Goal: Information Seeking & Learning: Check status

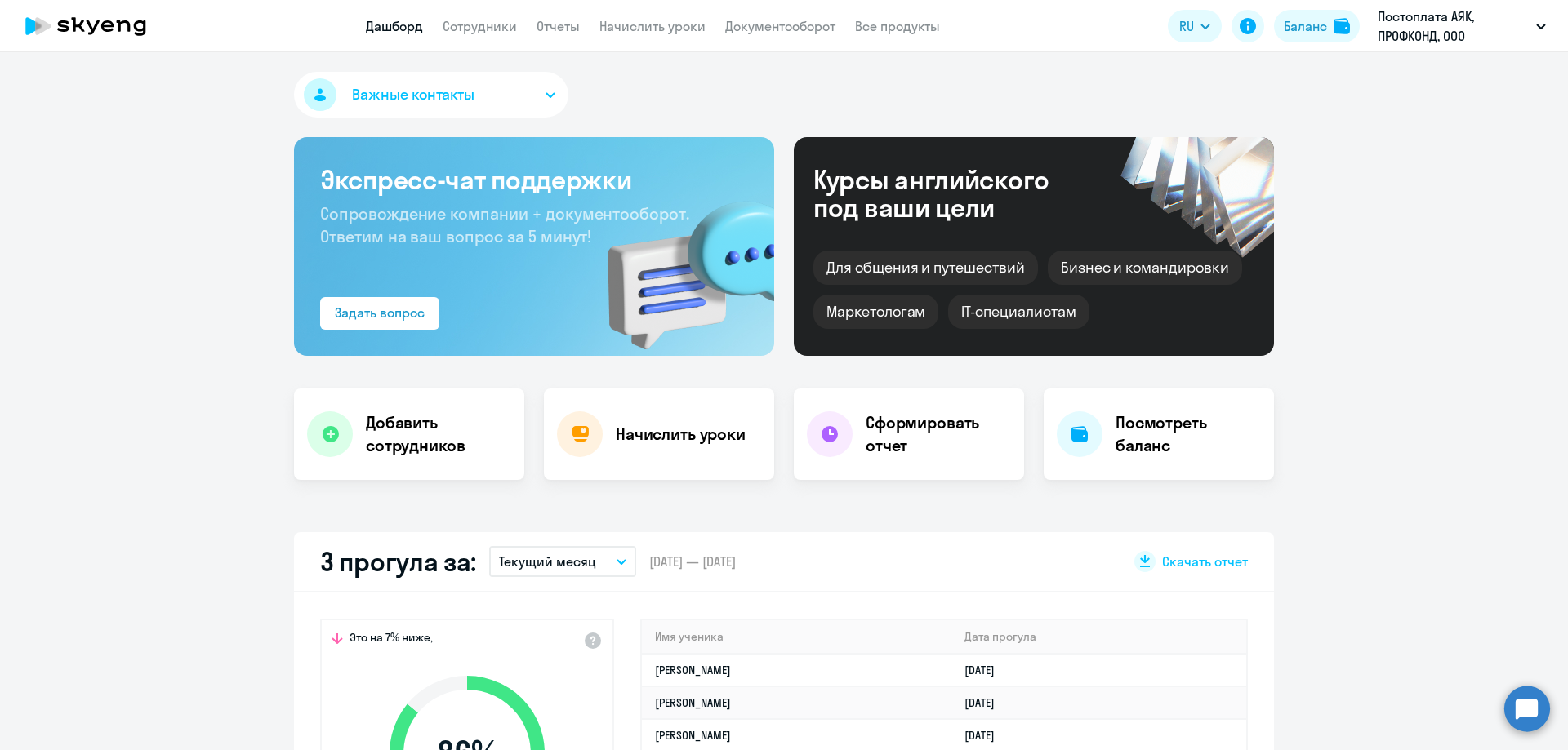
select select "30"
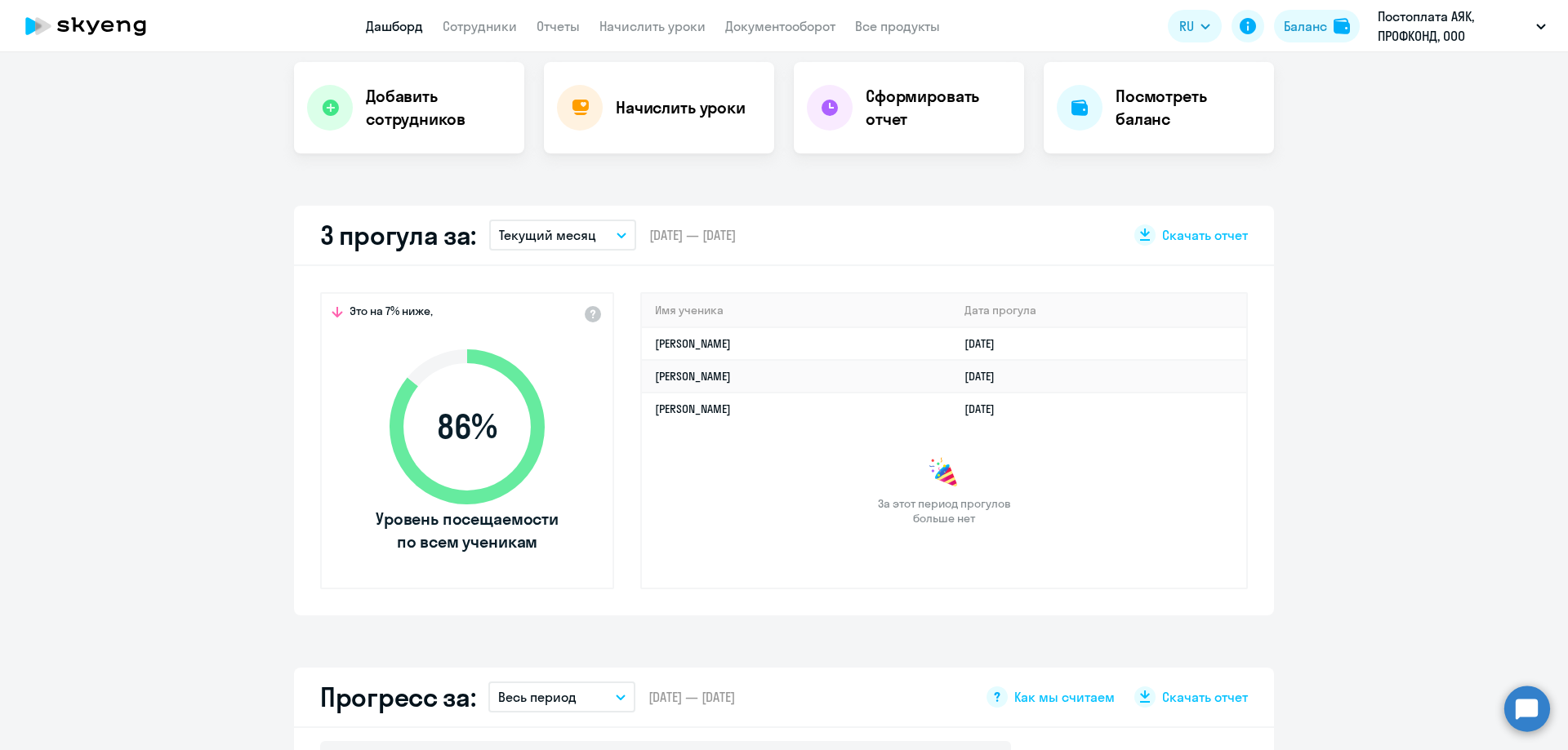
scroll to position [653, 0]
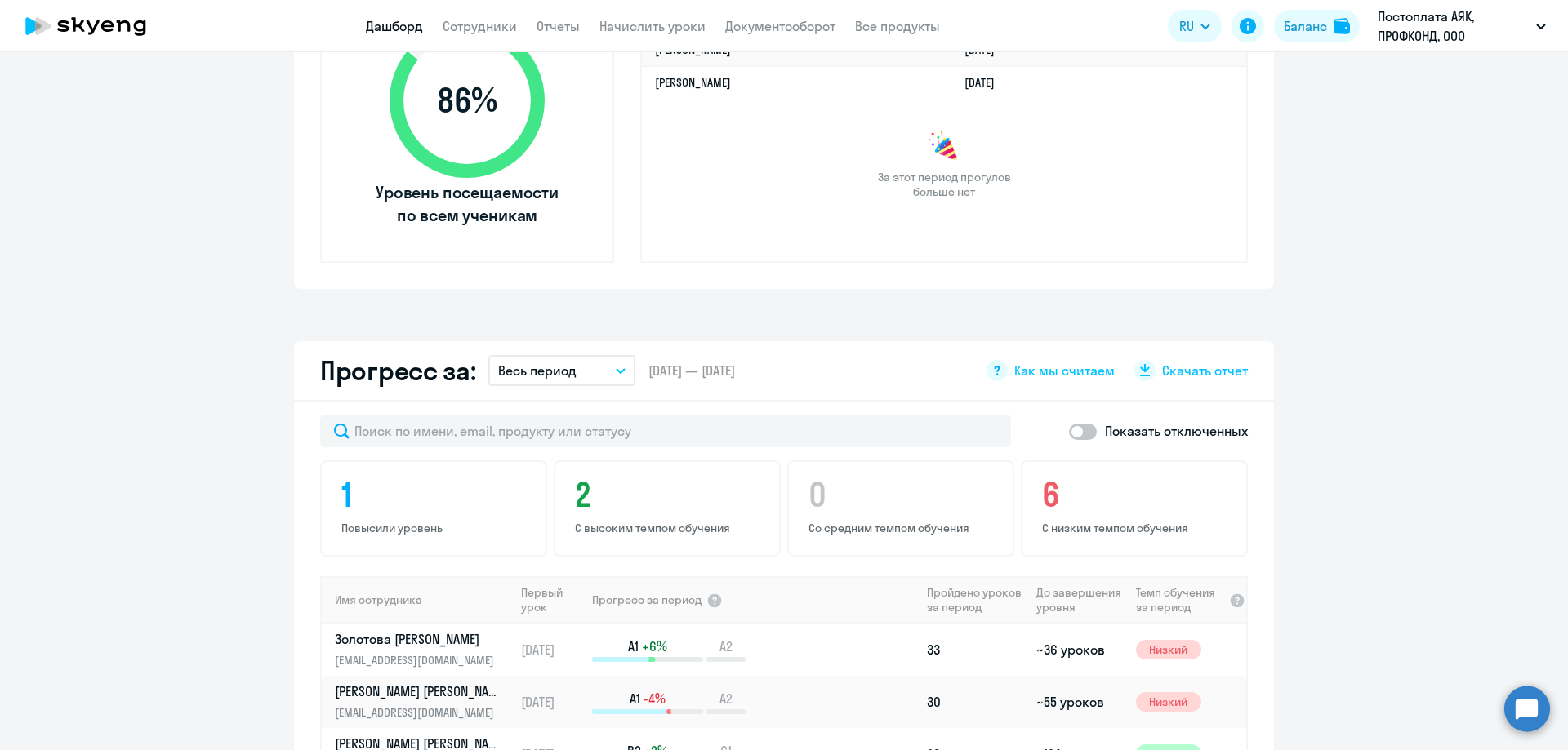
click at [606, 369] on button "Весь период" at bounding box center [562, 370] width 147 height 31
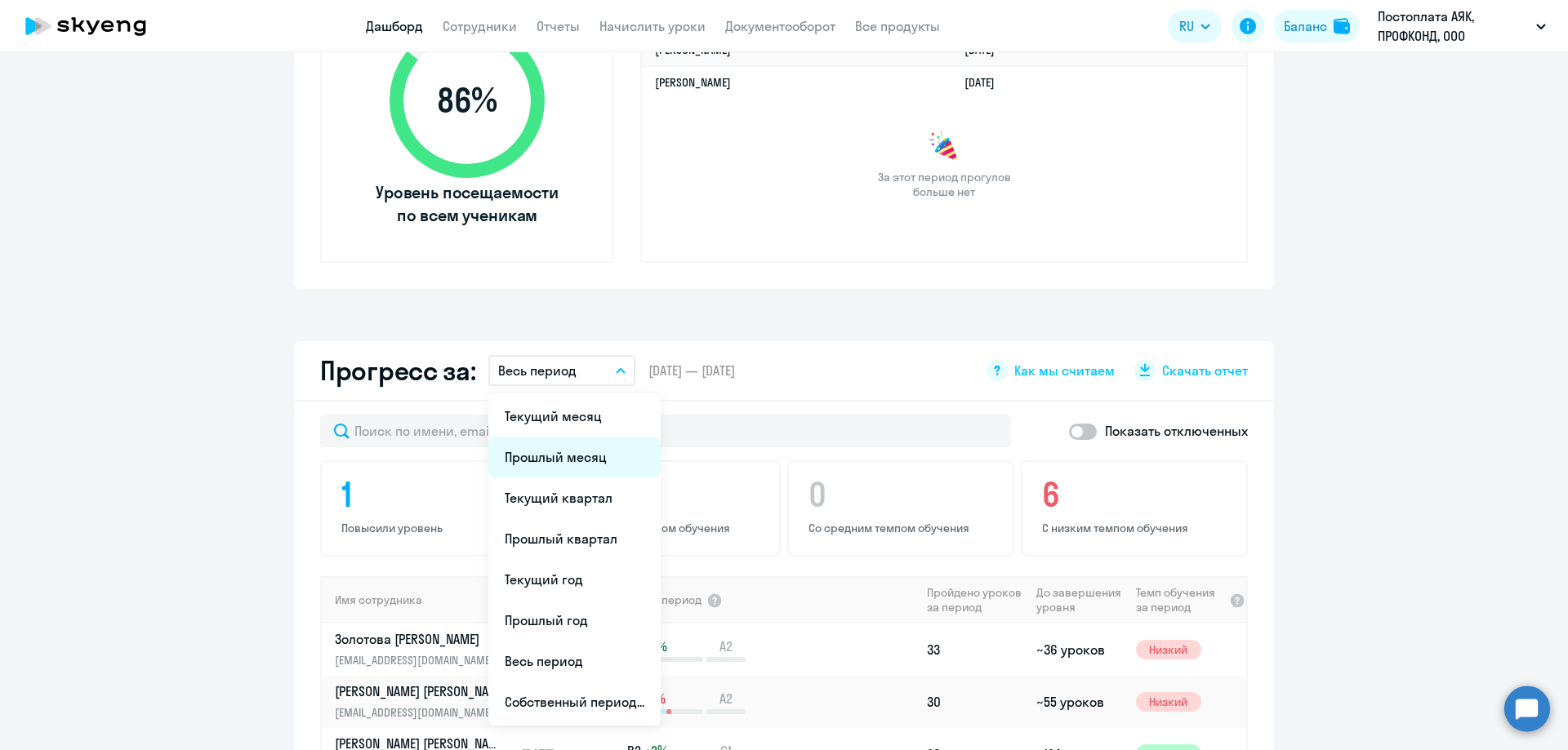
click at [557, 462] on li "Прошлый месяц" at bounding box center [574, 457] width 172 height 41
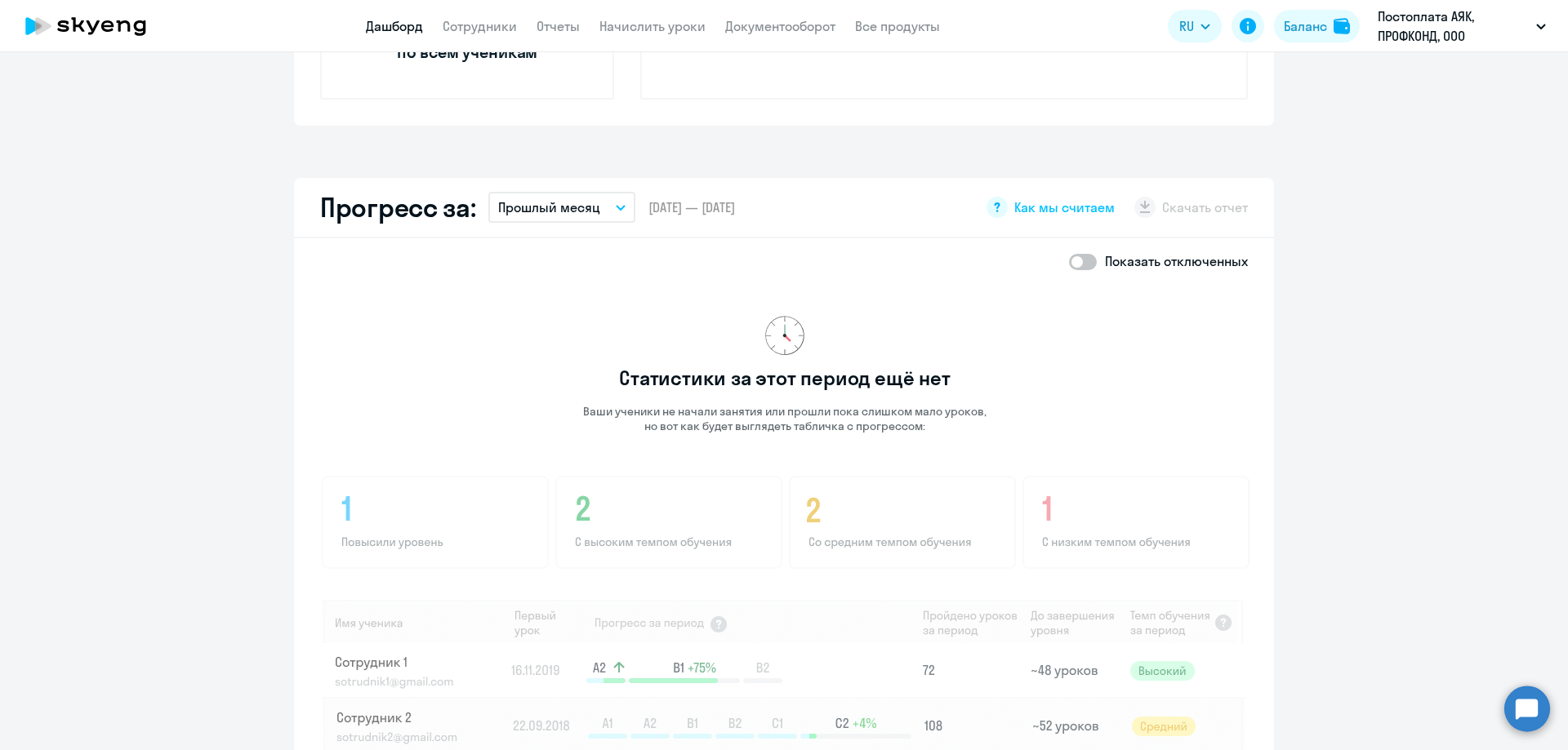
scroll to position [1061, 0]
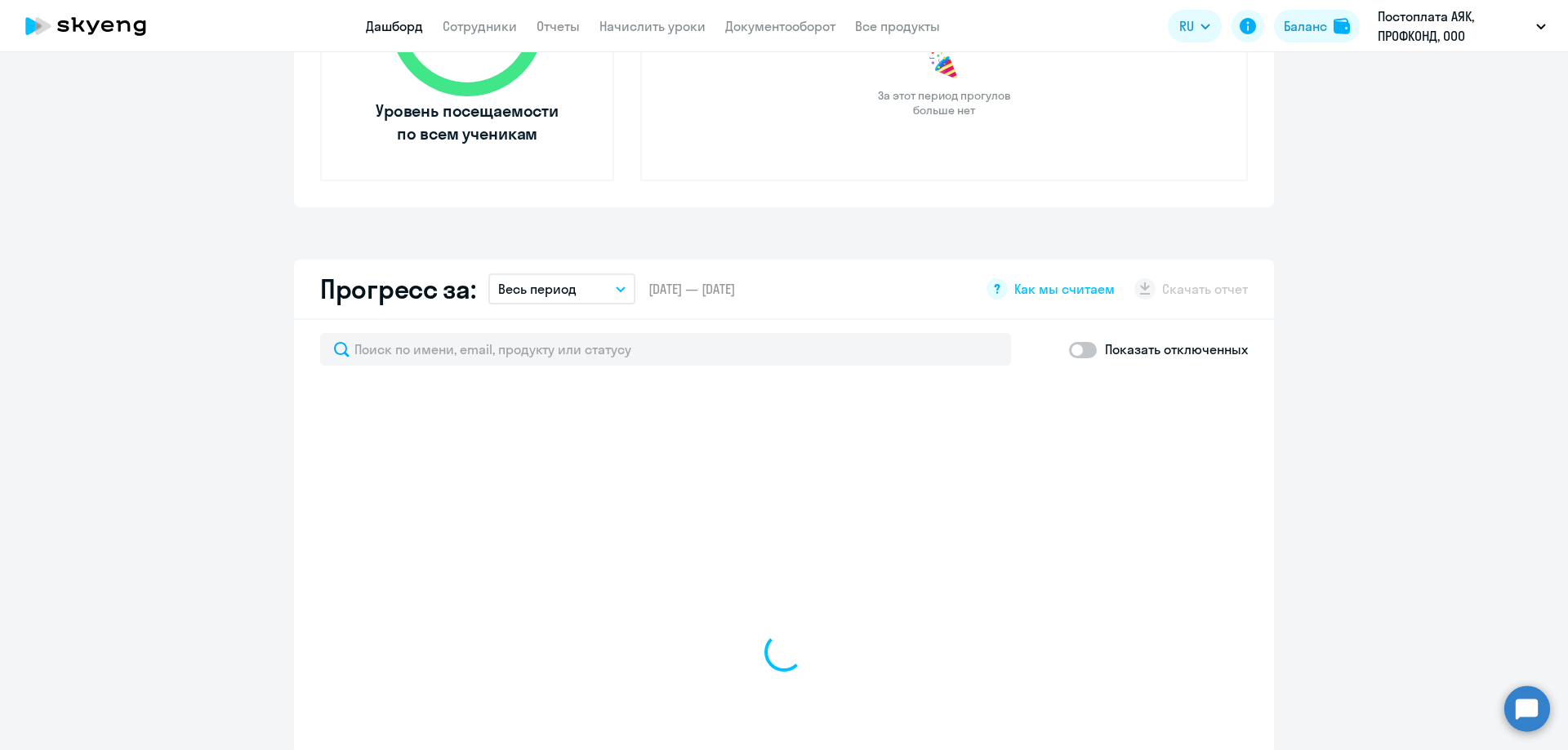
select select "30"
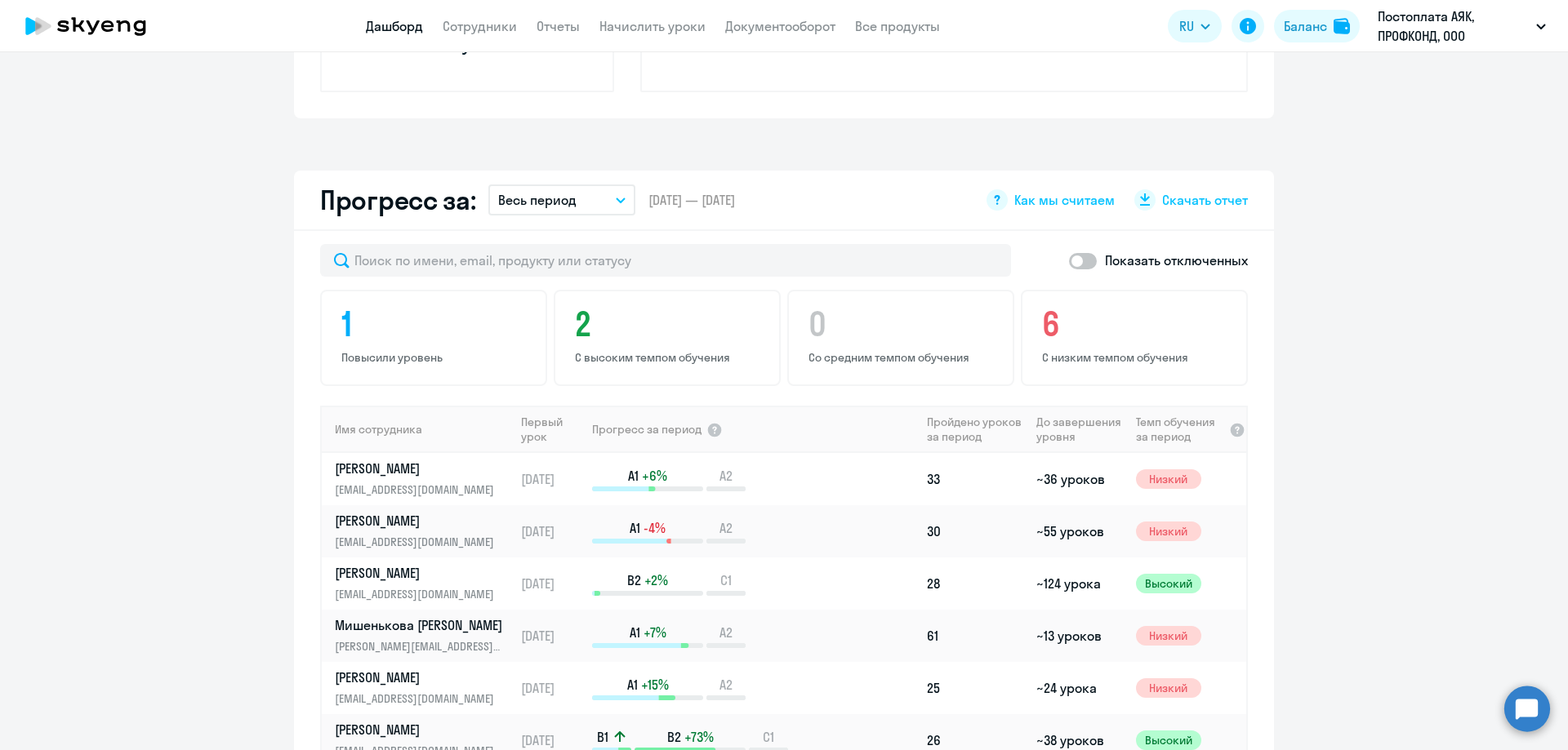
scroll to position [816, 0]
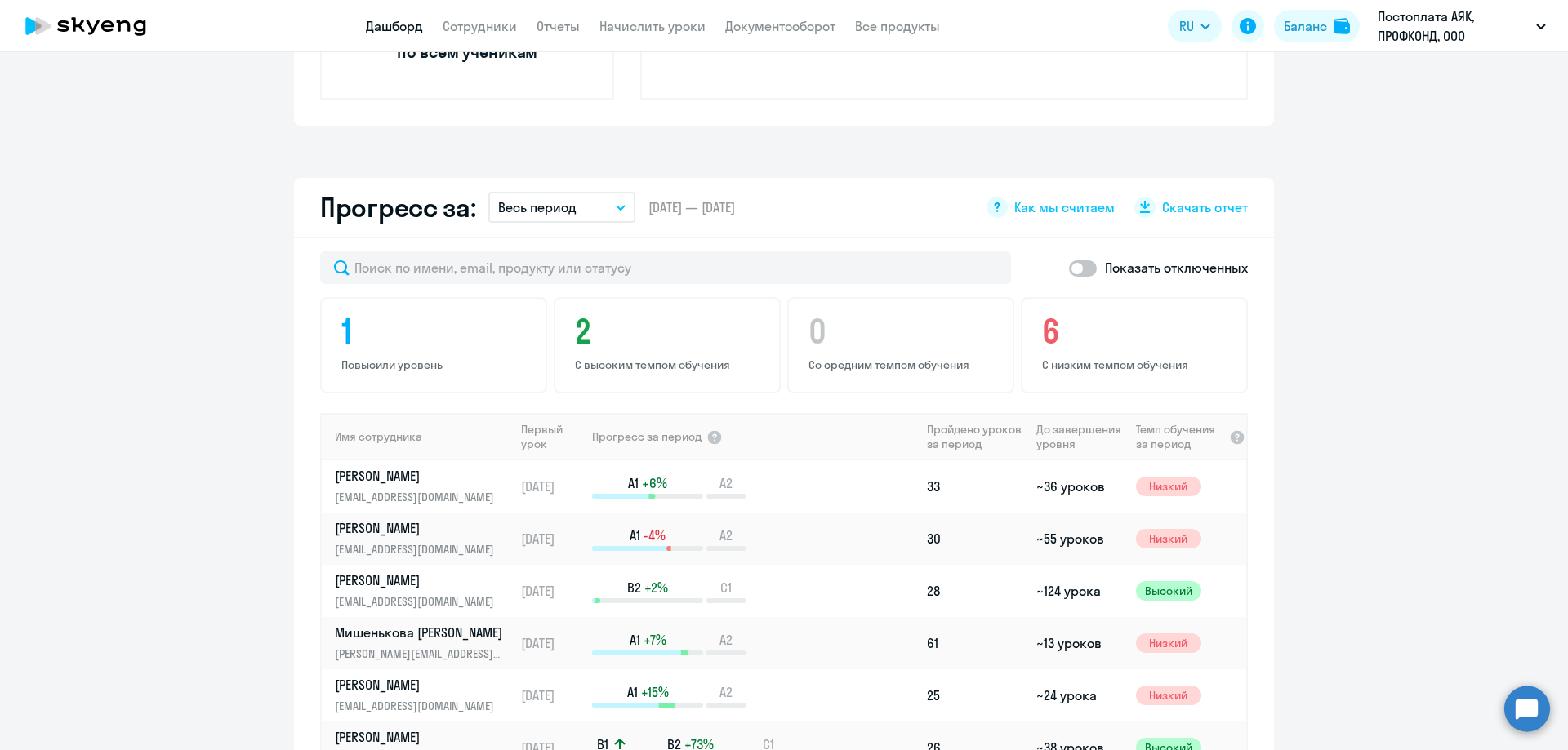
click at [593, 200] on button "Весь период" at bounding box center [562, 207] width 147 height 31
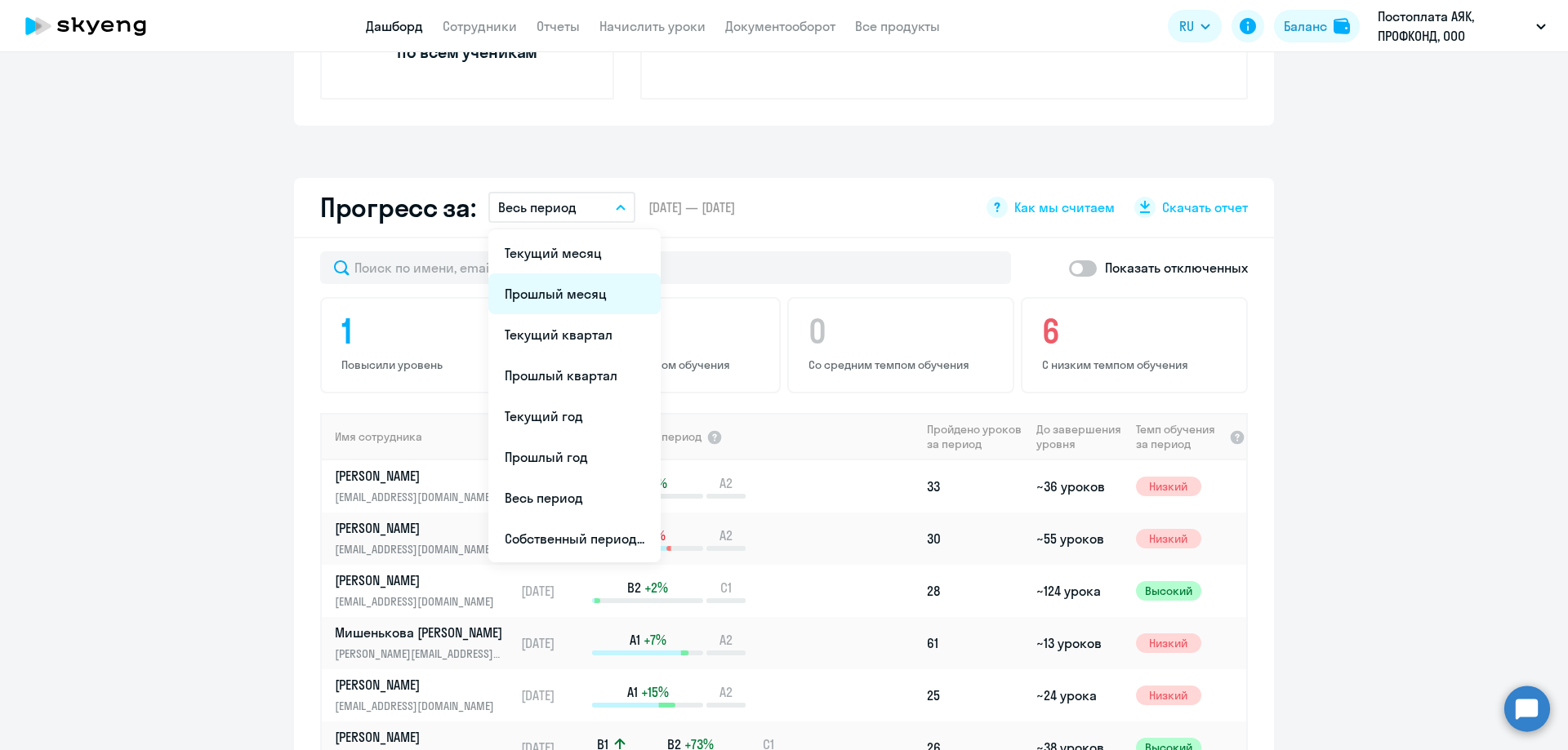
click at [545, 292] on li "Прошлый месяц" at bounding box center [574, 293] width 172 height 41
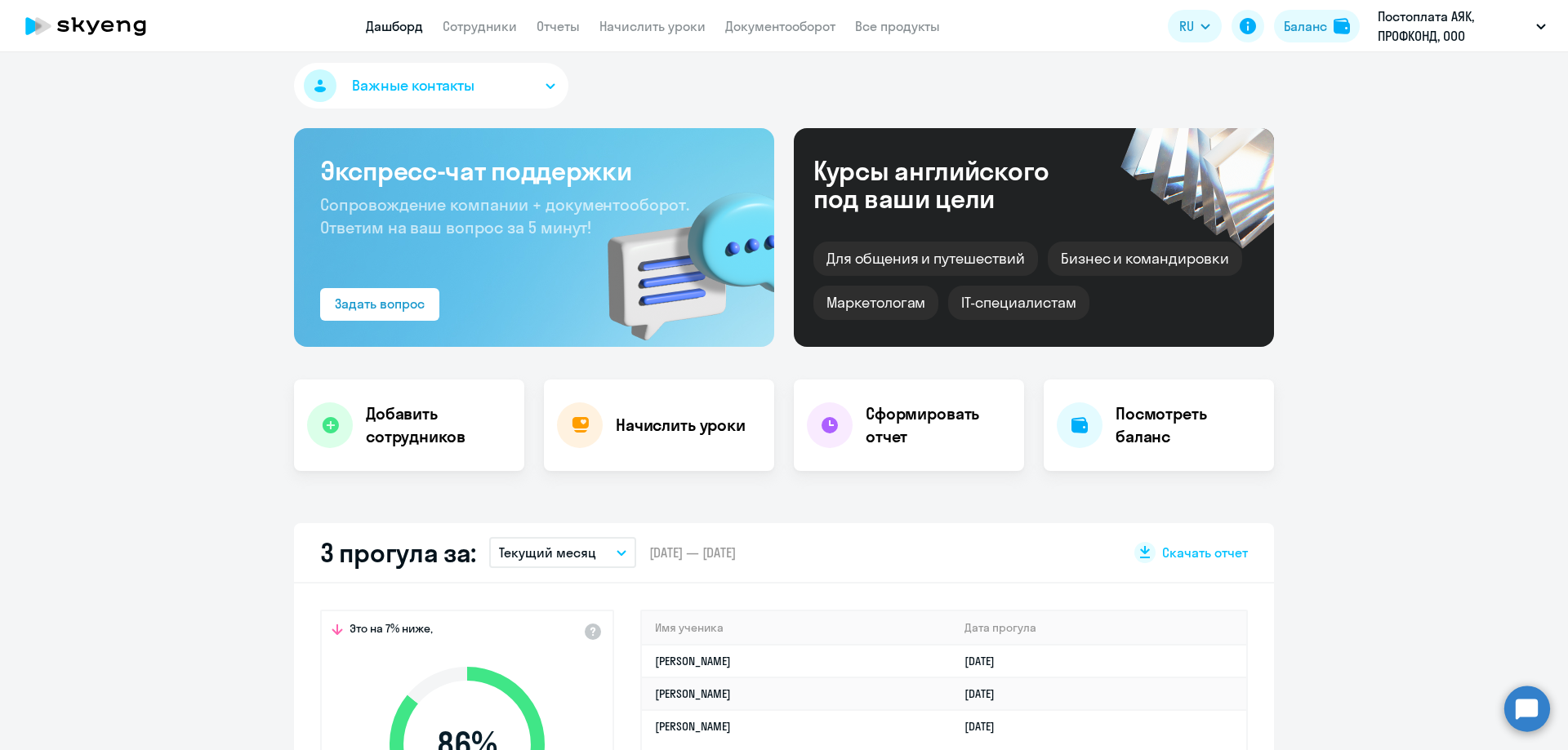
scroll to position [0, 0]
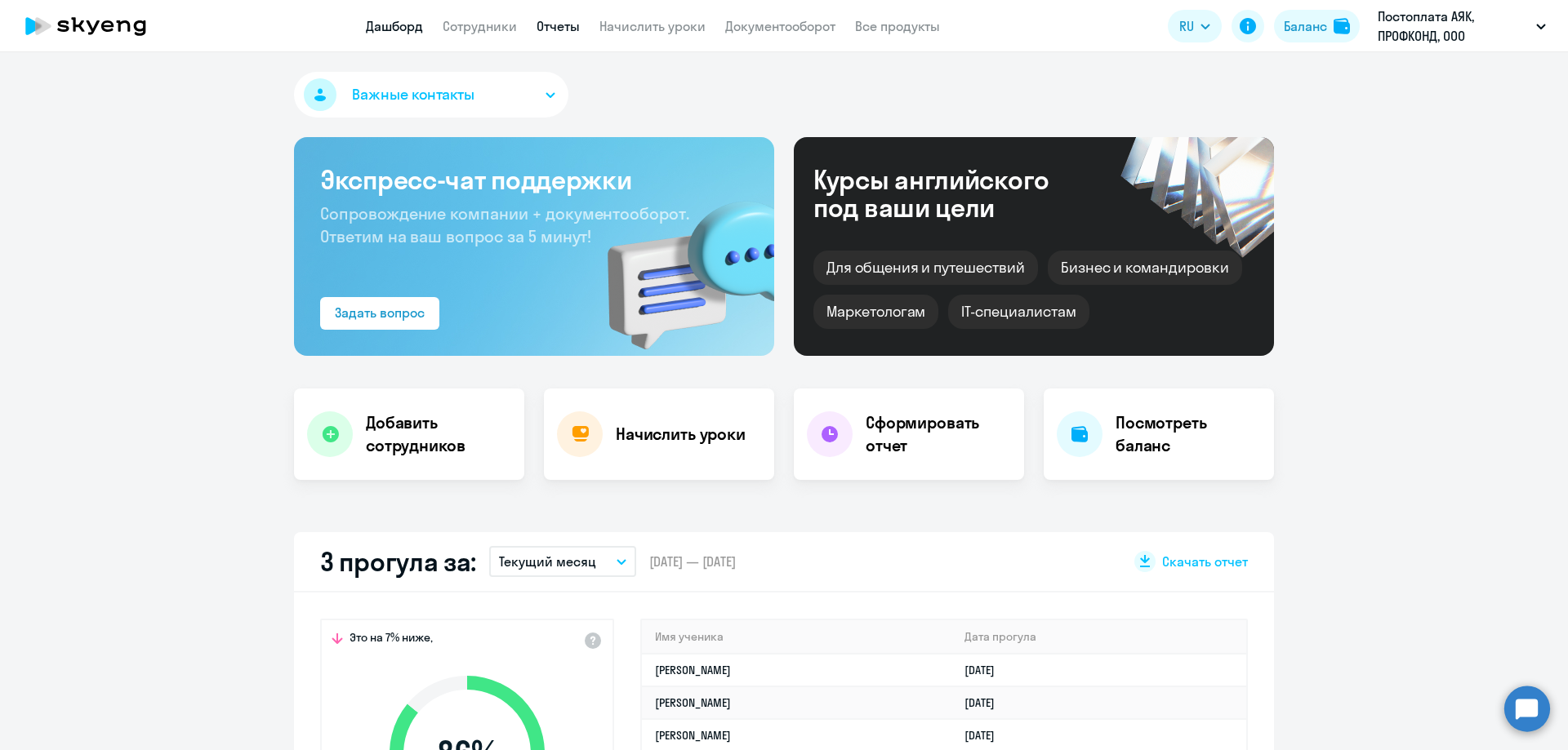
click at [542, 27] on link "Отчеты" at bounding box center [558, 25] width 43 height 16
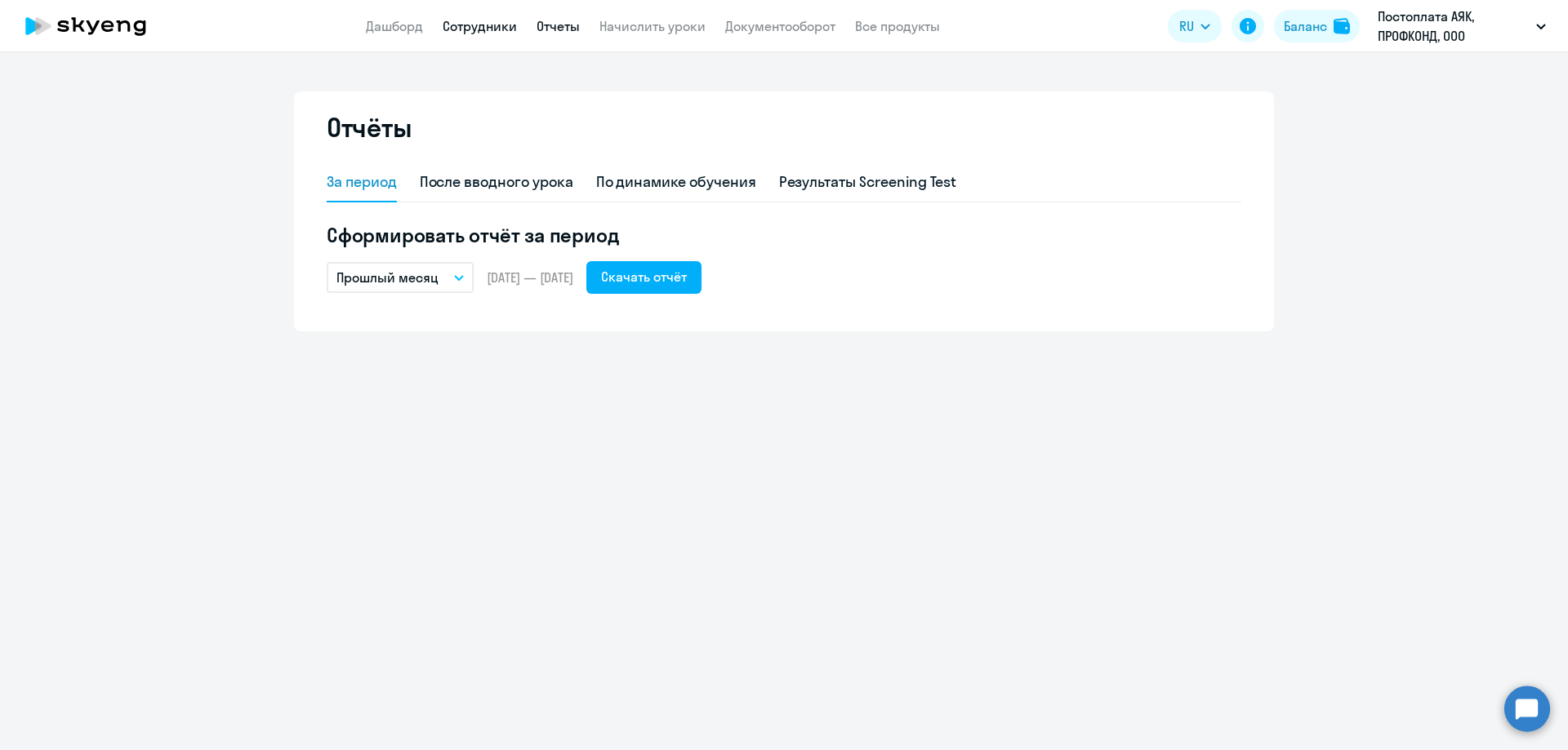
click at [454, 28] on link "Сотрудники" at bounding box center [480, 25] width 74 height 16
select select "30"
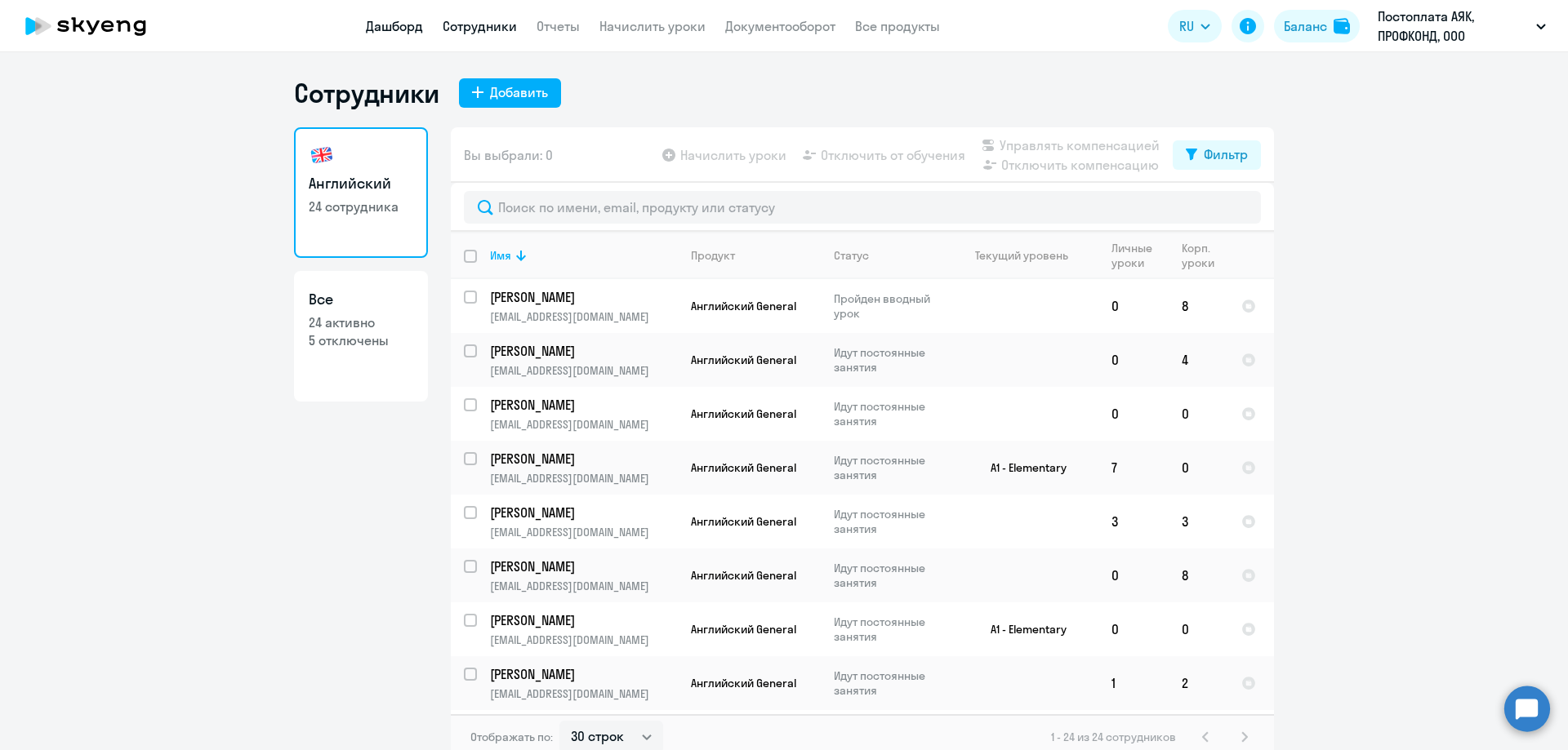
click at [407, 26] on link "Дашборд" at bounding box center [394, 25] width 57 height 16
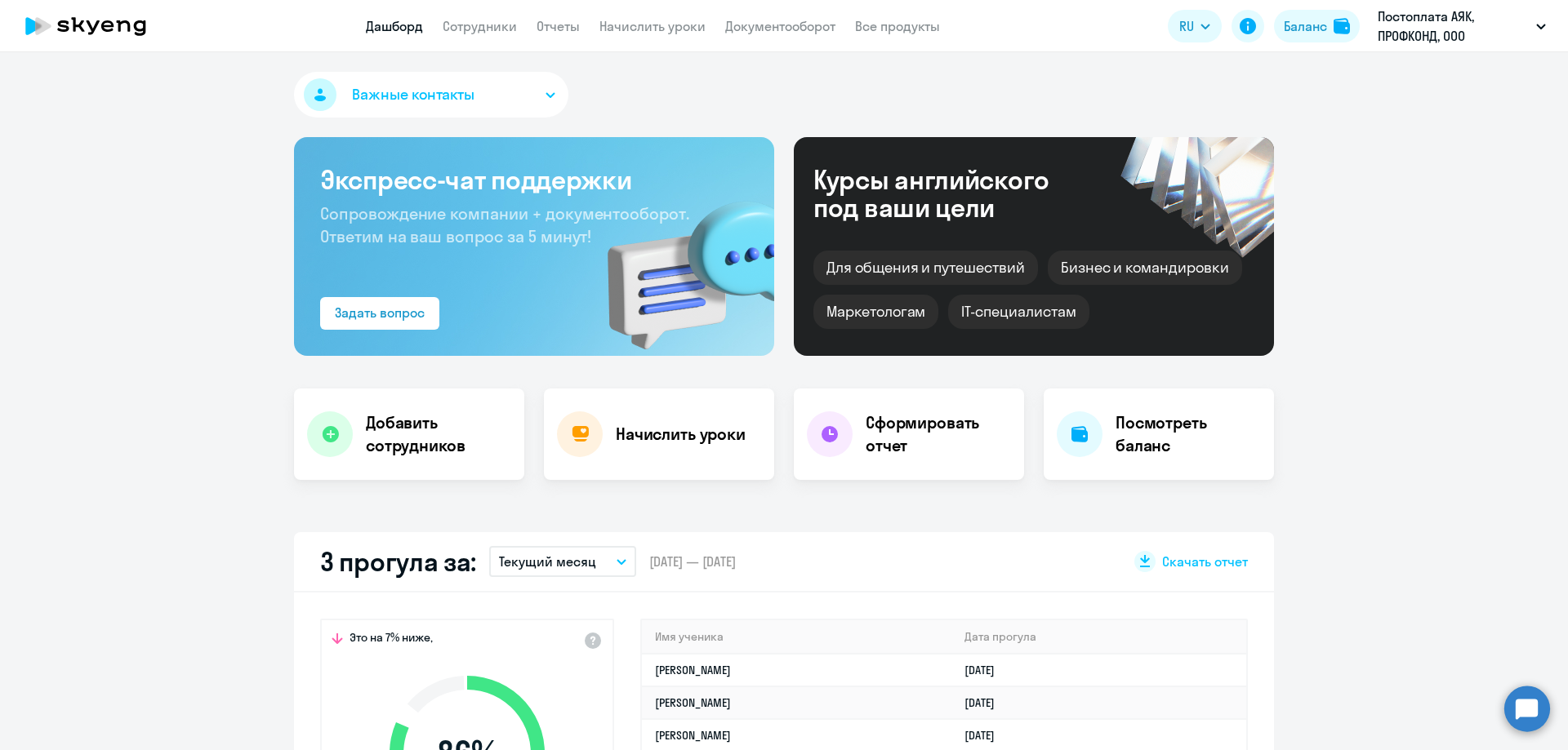
select select "30"
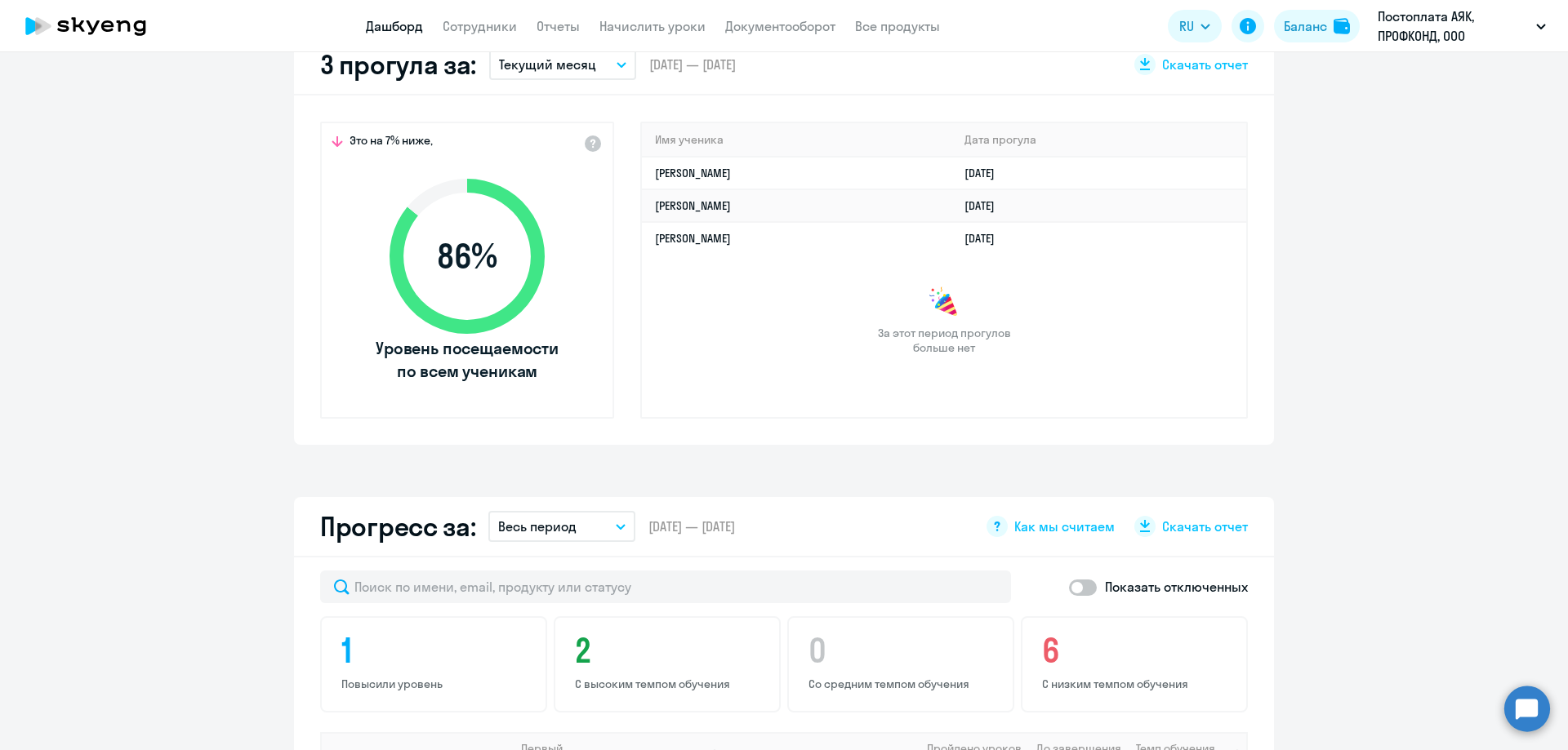
scroll to position [735, 0]
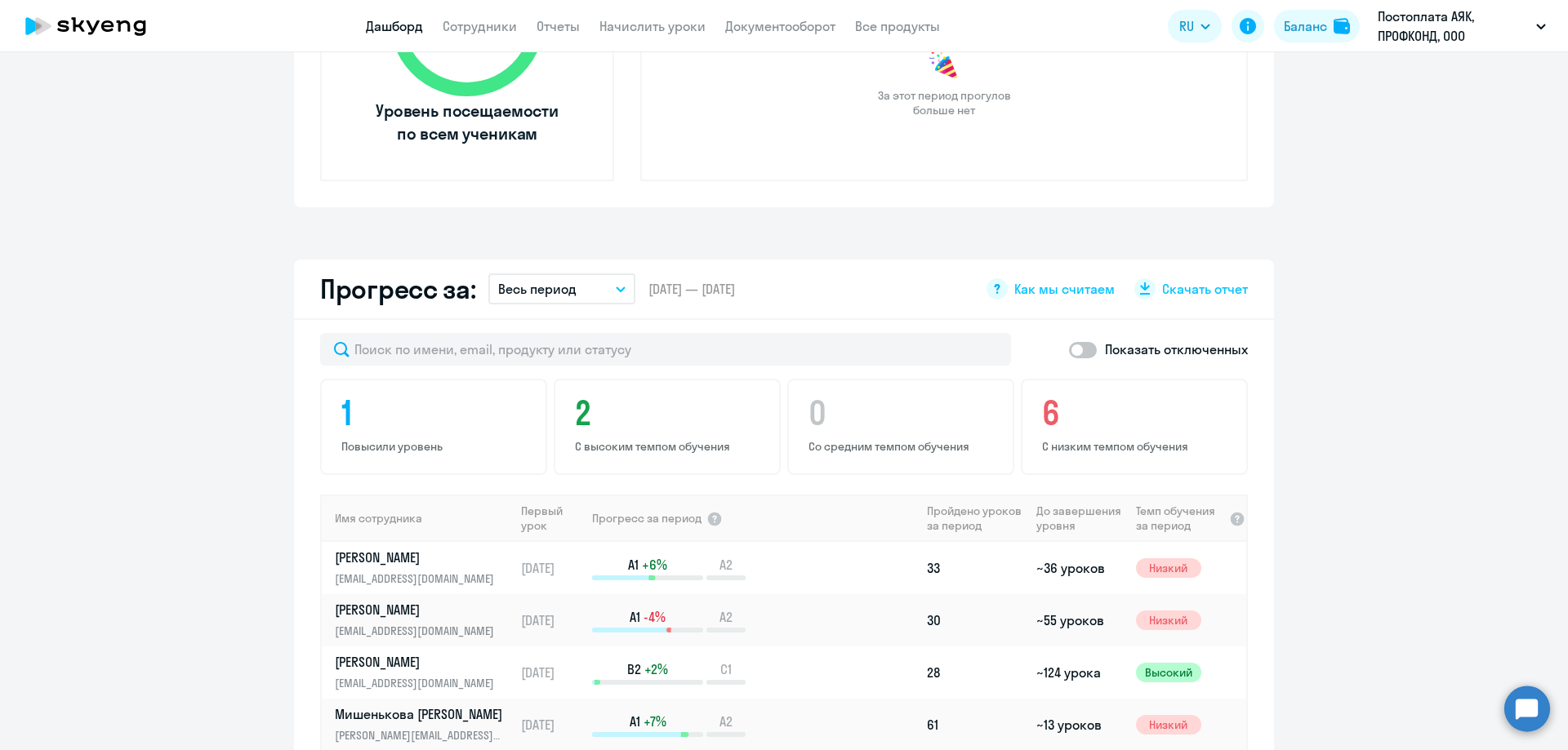
click at [603, 283] on button "Весь период" at bounding box center [562, 288] width 147 height 31
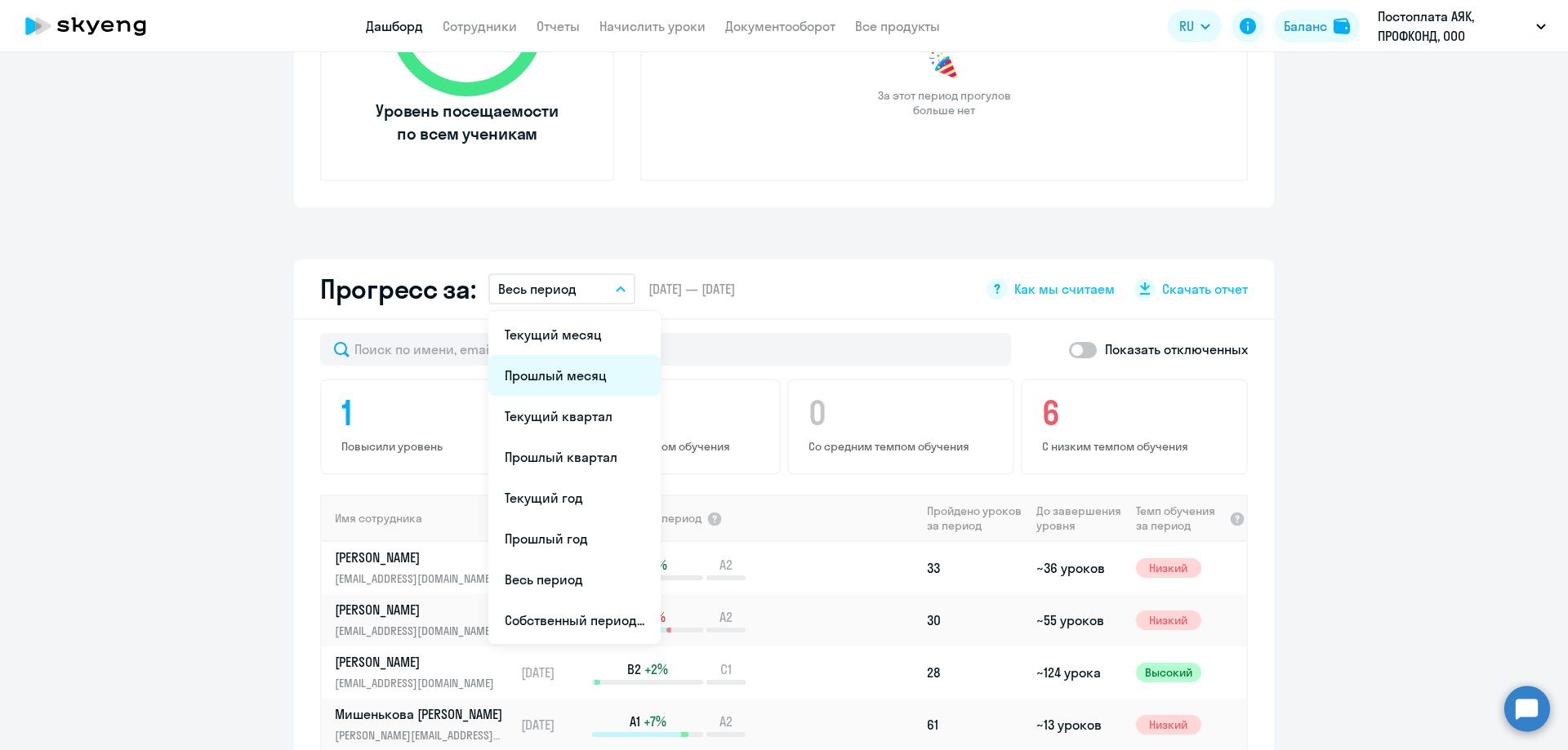
click at [536, 376] on li "Прошлый месяц" at bounding box center [574, 375] width 172 height 41
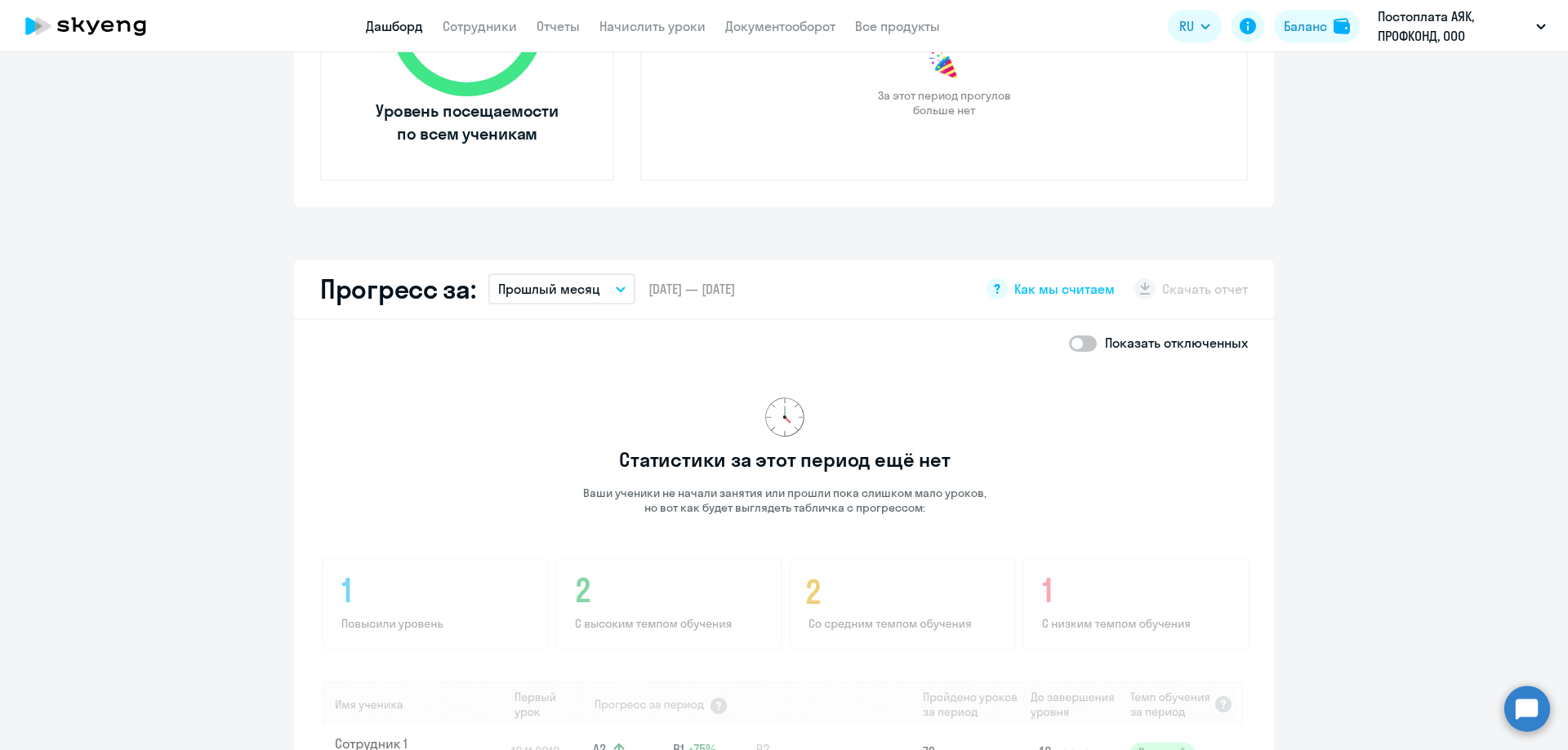
click at [772, 414] on img at bounding box center [785, 417] width 40 height 40
click at [767, 505] on p "Ваши ученики не начали занятия или прошли пока слишком мало уроков, но вот как …" at bounding box center [785, 500] width 405 height 29
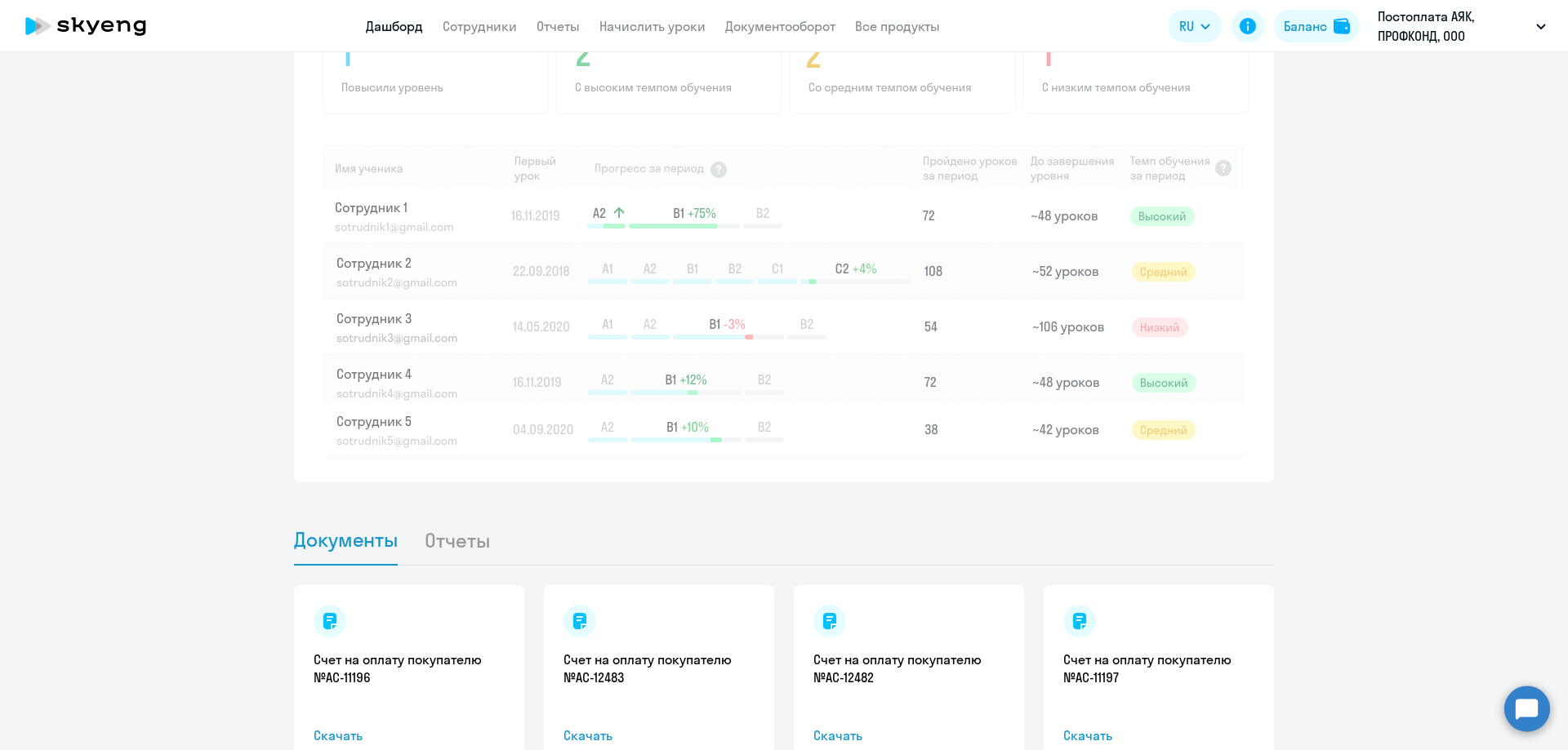
scroll to position [1378, 0]
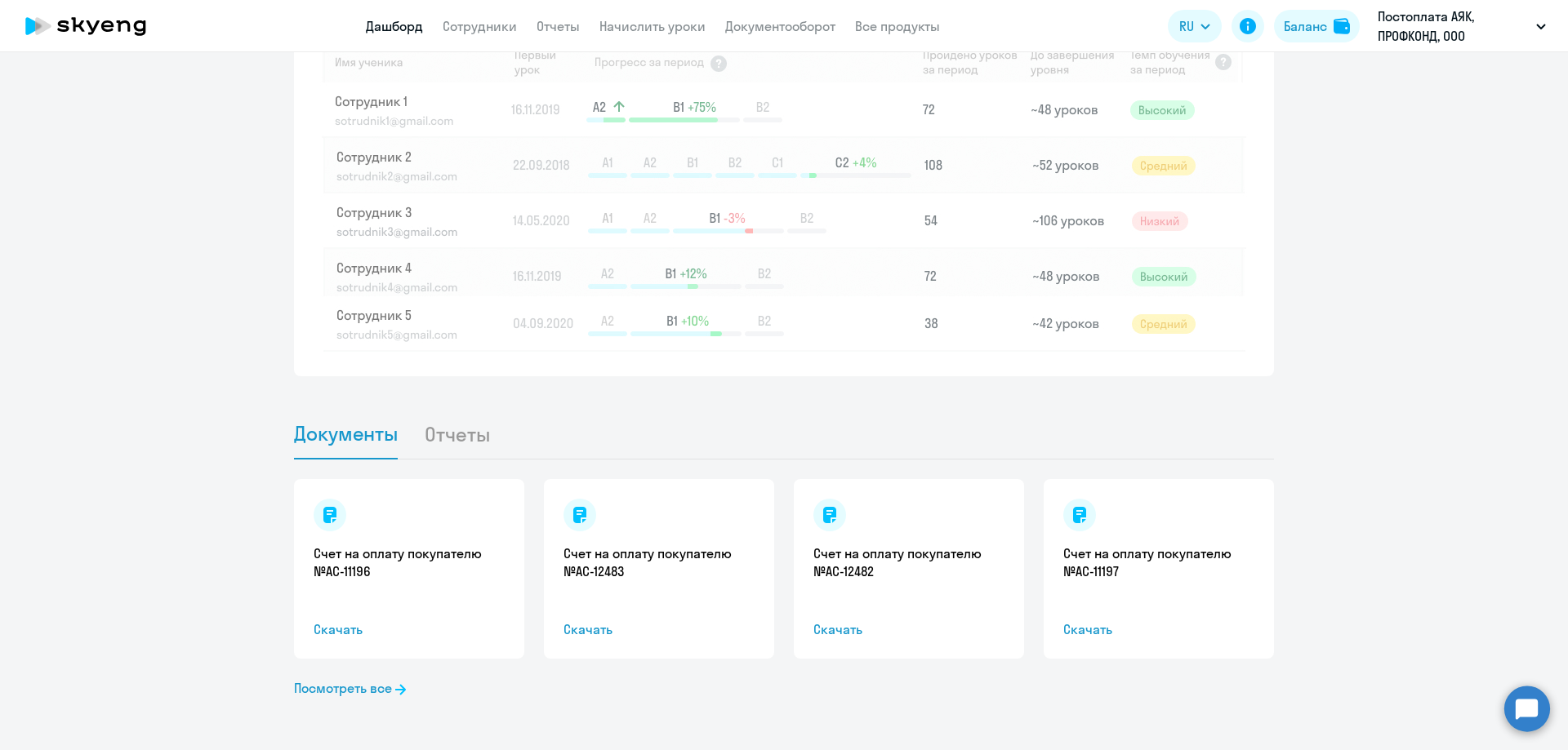
click at [451, 444] on li "Отчеты" at bounding box center [470, 433] width 92 height 50
click at [458, 428] on li "Отчеты" at bounding box center [470, 433] width 92 height 50
click at [338, 438] on span "Документы" at bounding box center [346, 433] width 104 height 24
click at [443, 434] on li "Отчеты" at bounding box center [470, 433] width 92 height 50
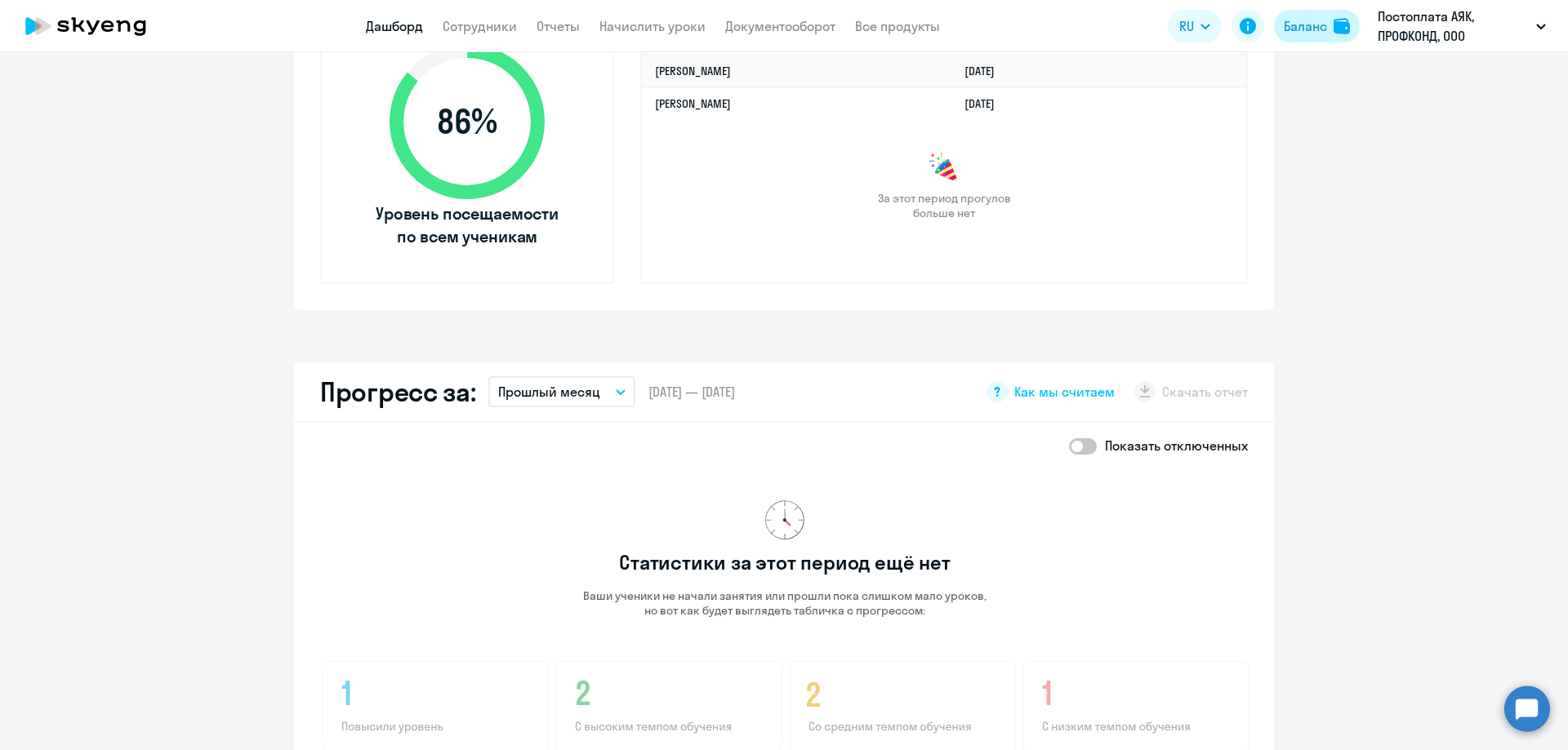
scroll to position [398, 0]
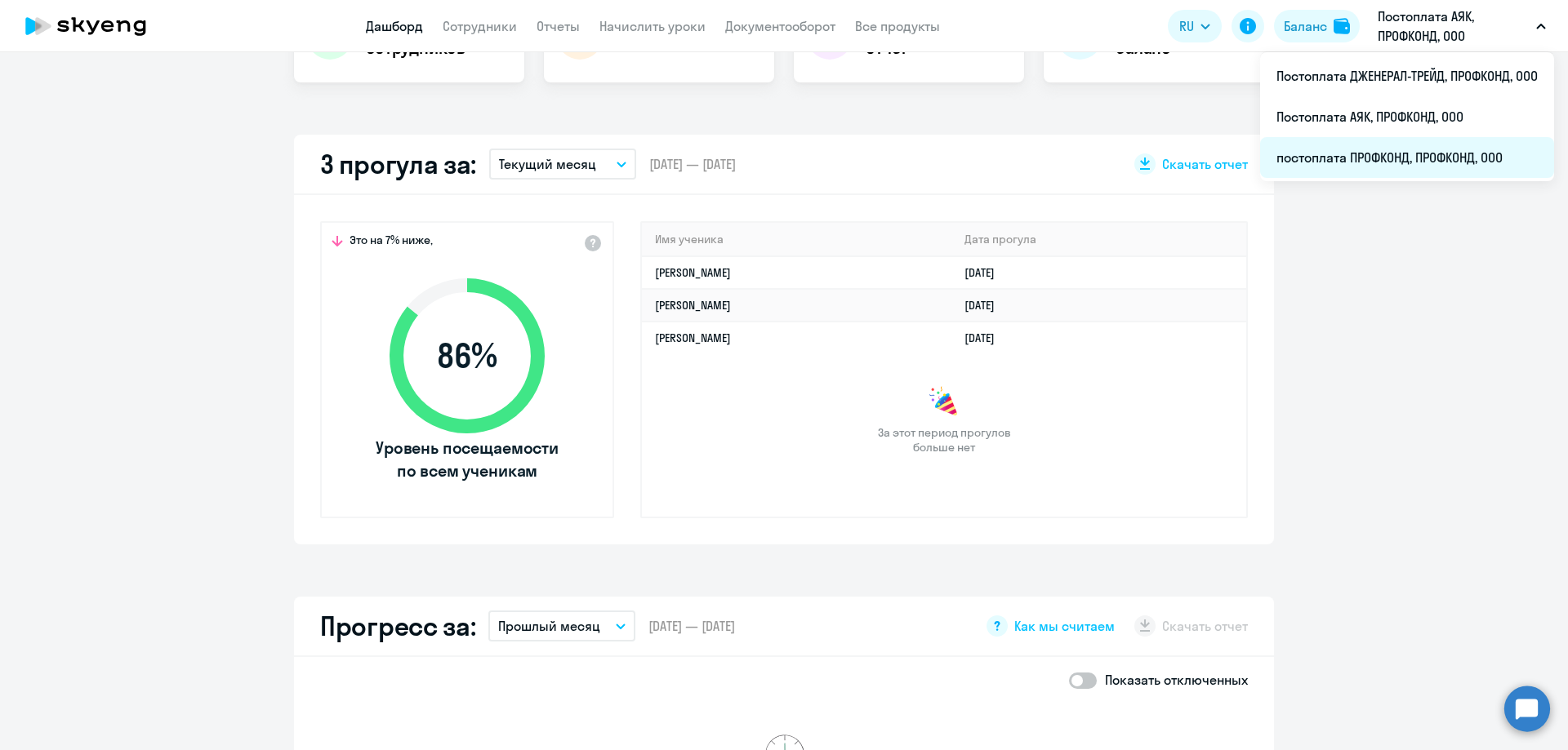
click at [1373, 153] on li "постоплата ПРОФКОНД, ПРОФКОНД, ООО" at bounding box center [1407, 157] width 294 height 41
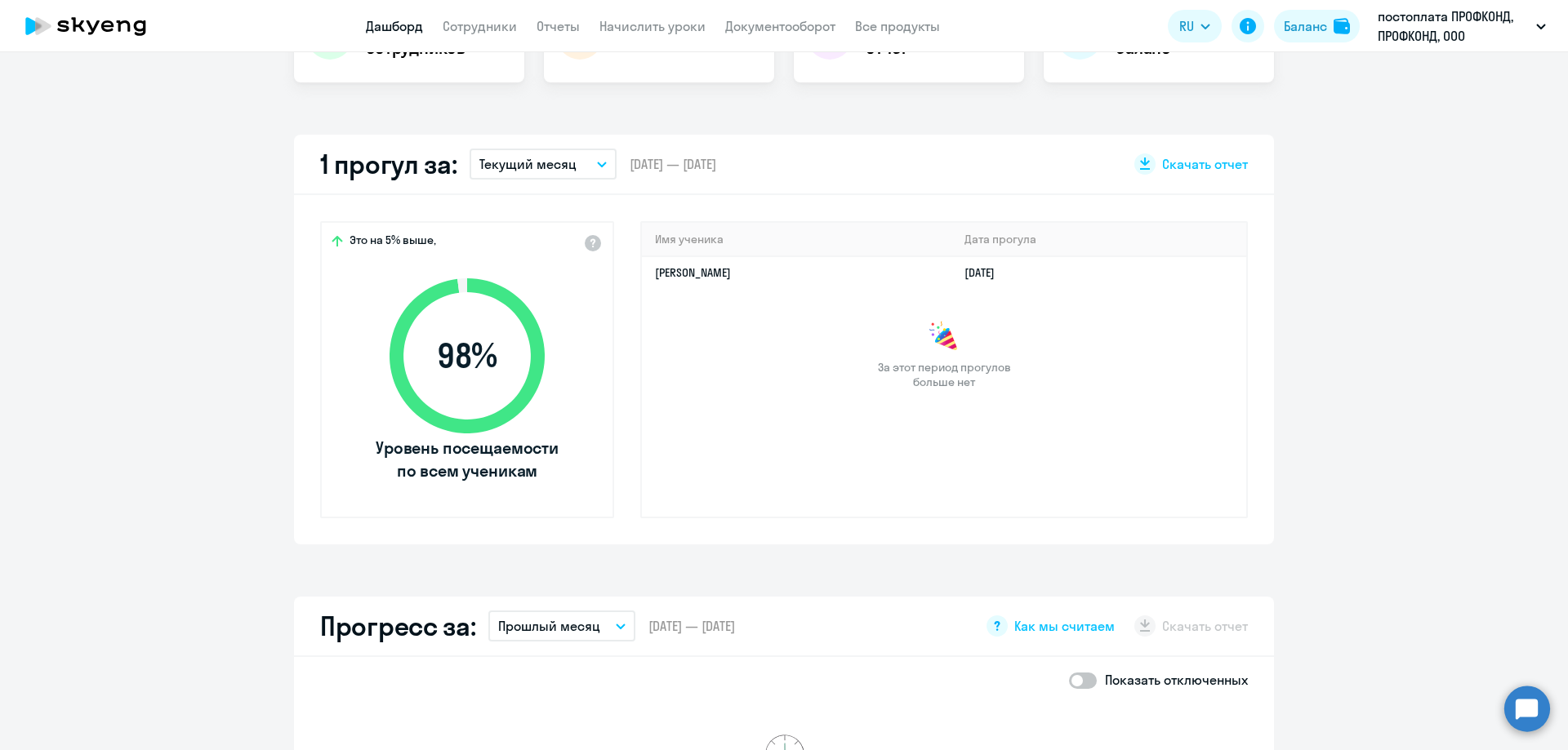
click at [573, 164] on button "Текущий месяц" at bounding box center [543, 164] width 147 height 31
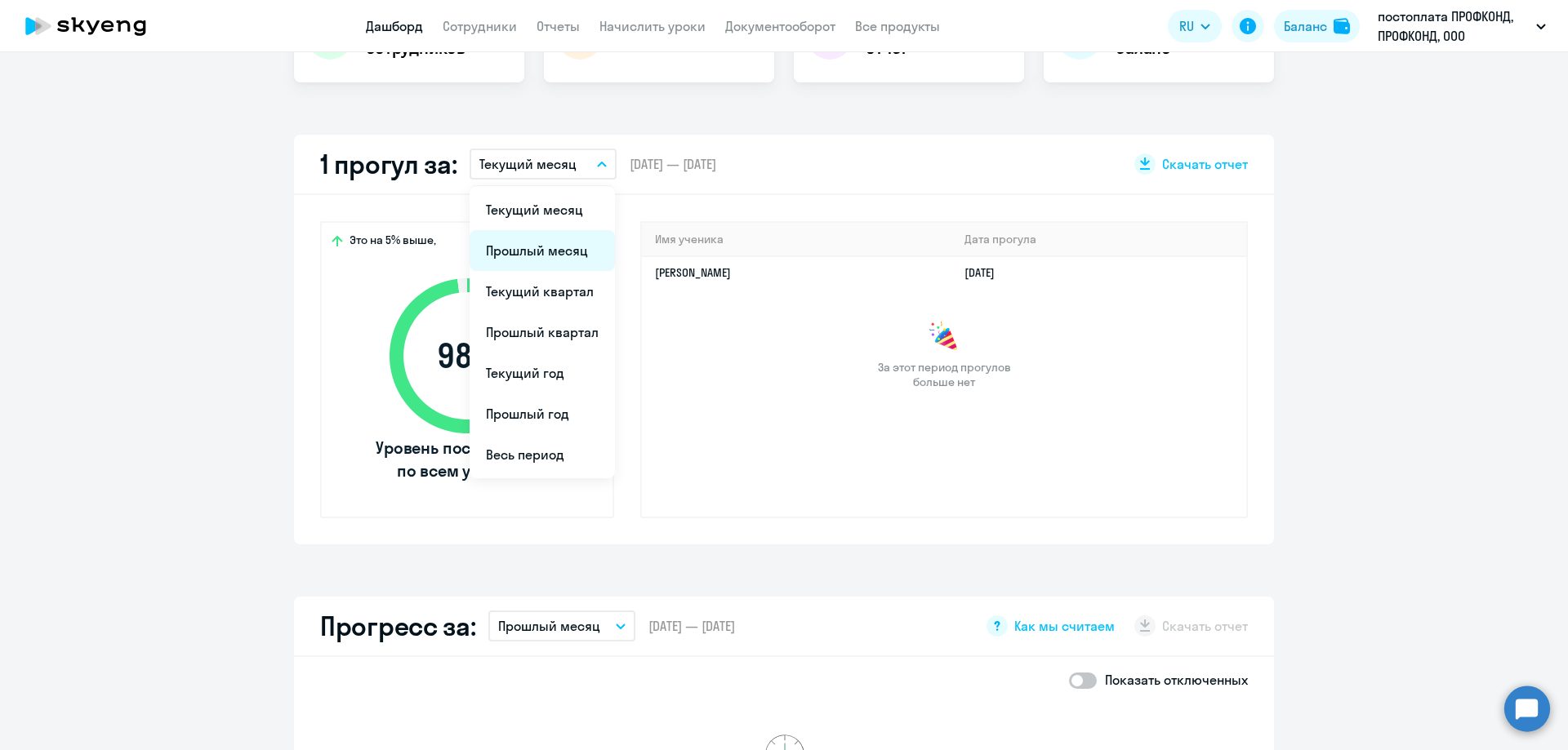
click at [504, 258] on li "Прошлый месяц" at bounding box center [542, 250] width 145 height 41
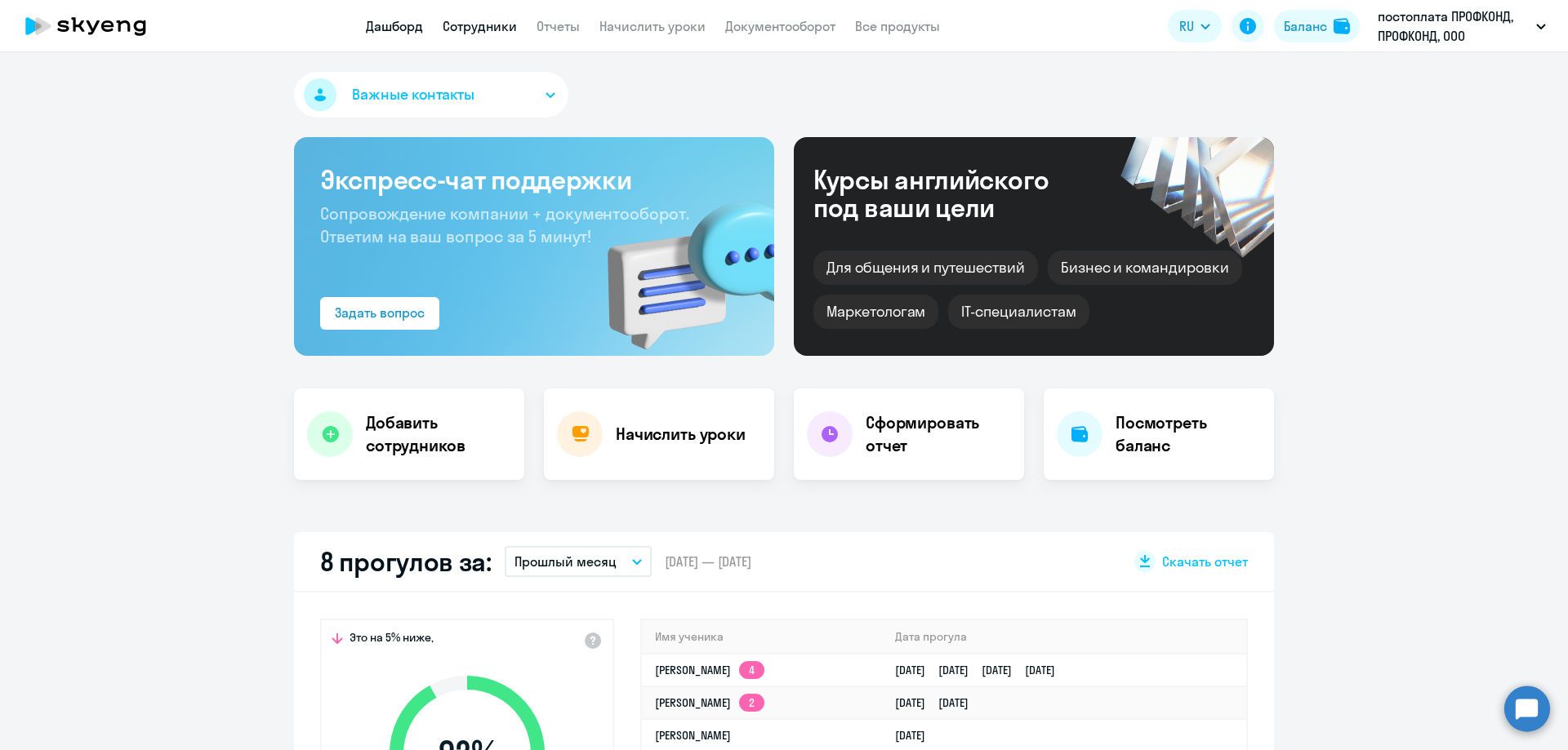
click at [480, 27] on link "Сотрудники" at bounding box center [480, 25] width 74 height 16
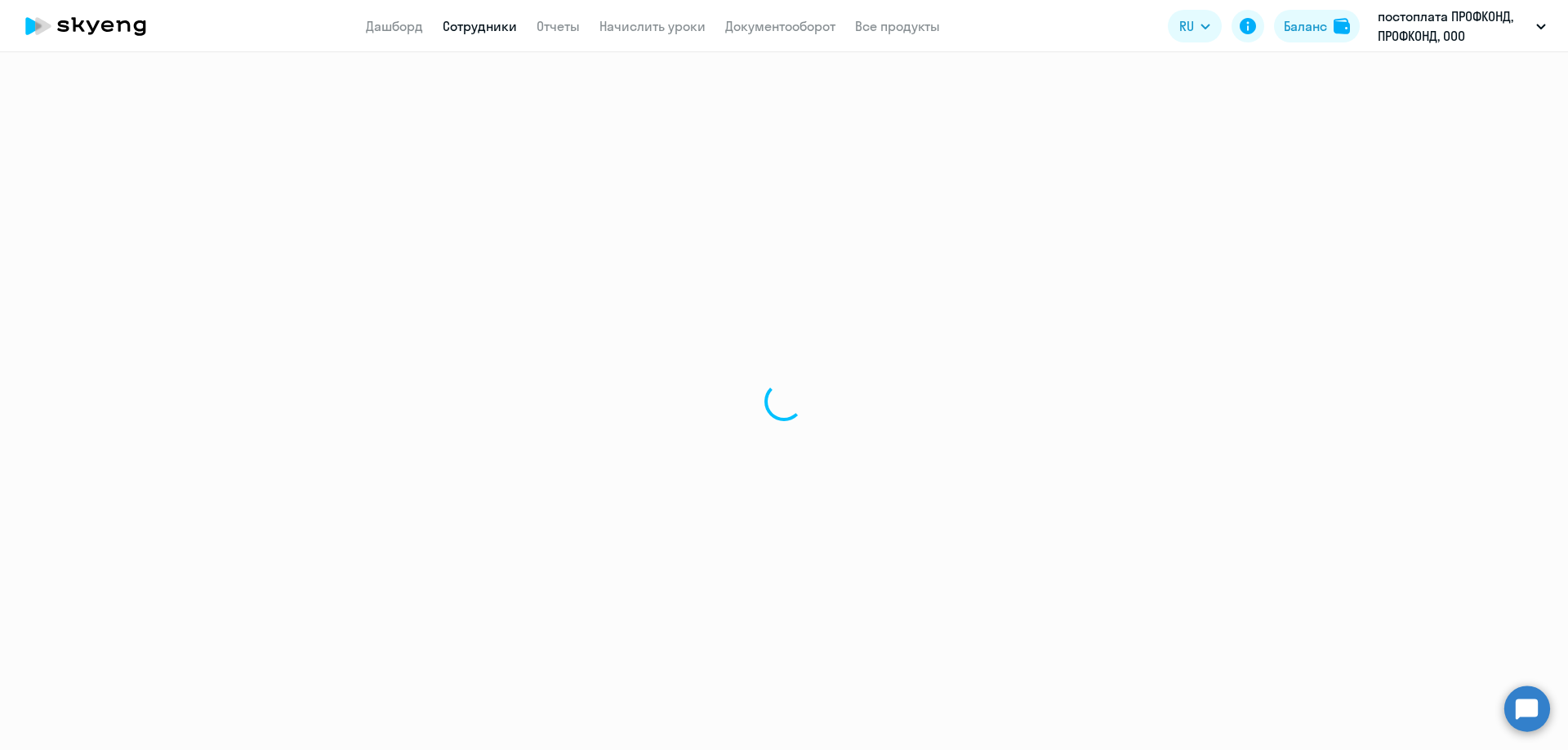
select select "30"
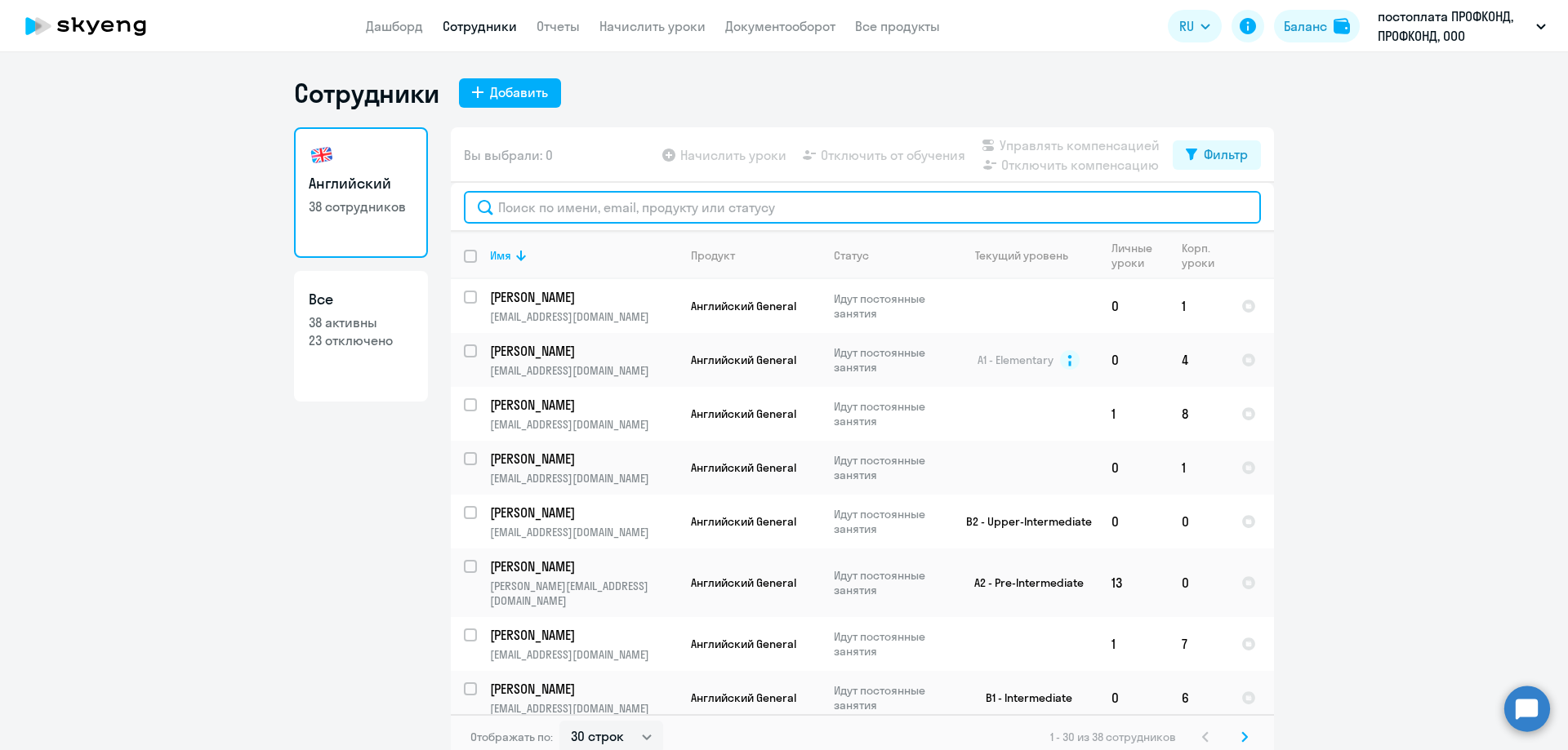
click at [555, 206] on input "text" at bounding box center [862, 207] width 797 height 33
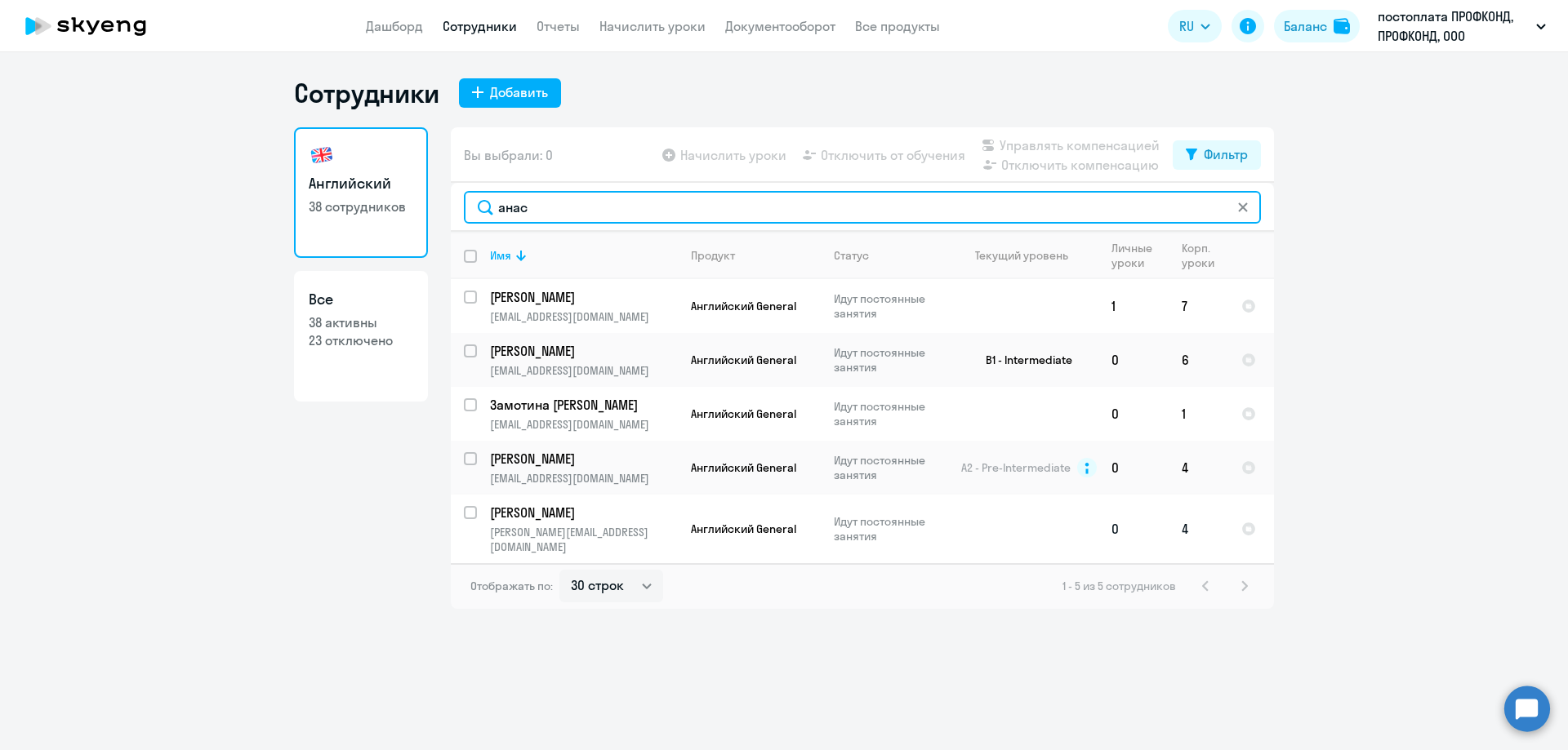
type input "анас"
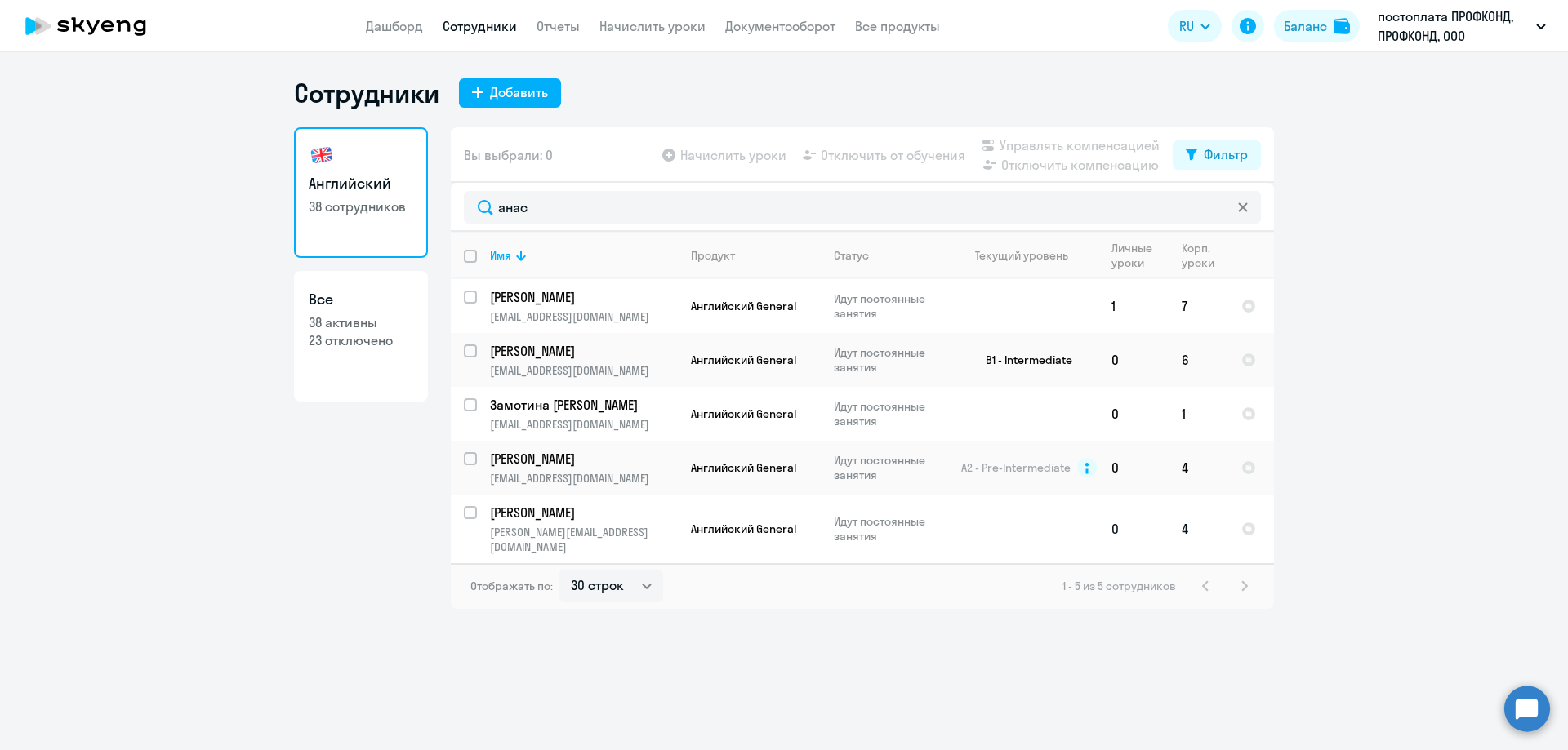
click at [545, 518] on p "Анастасия" at bounding box center [582, 513] width 185 height 18
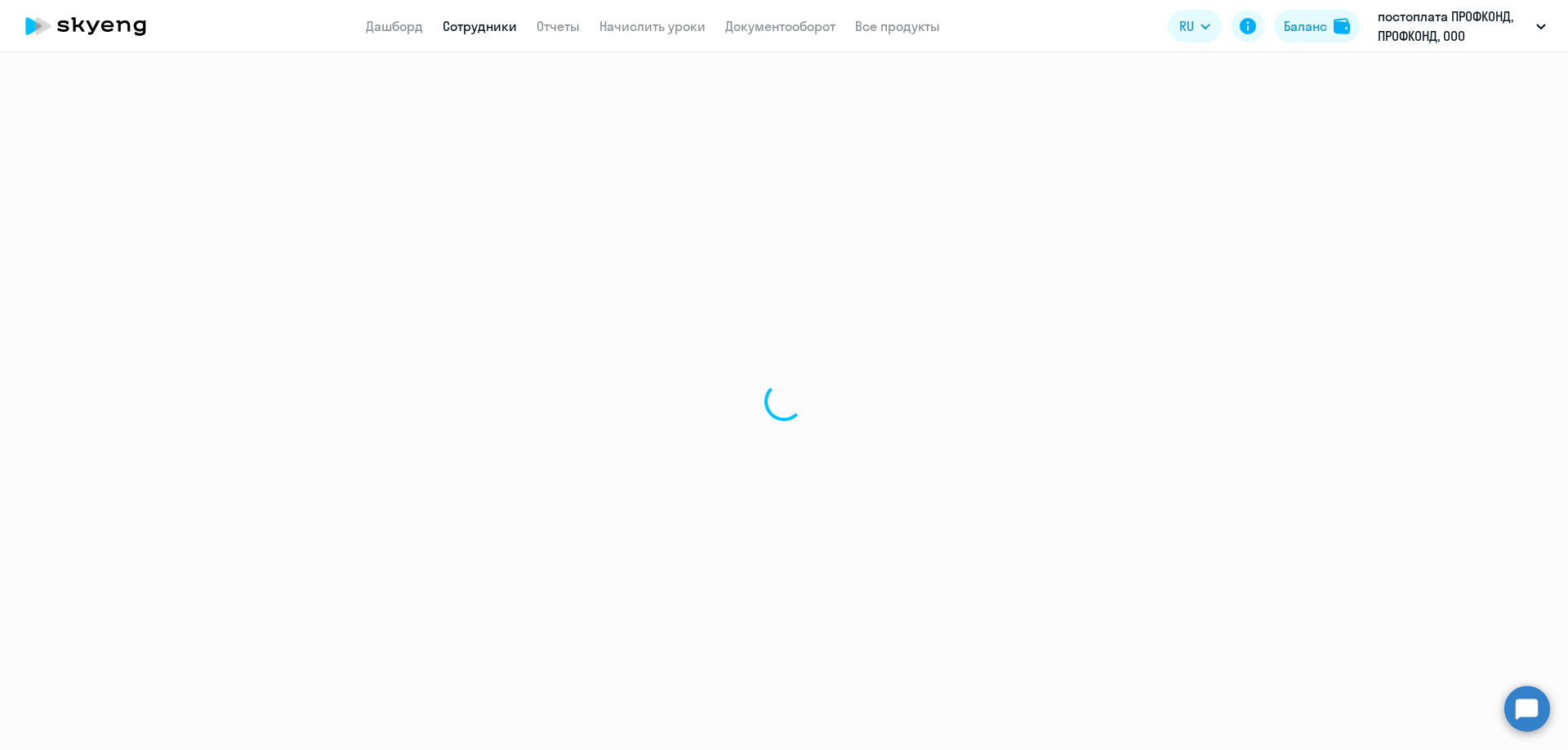
select select "english"
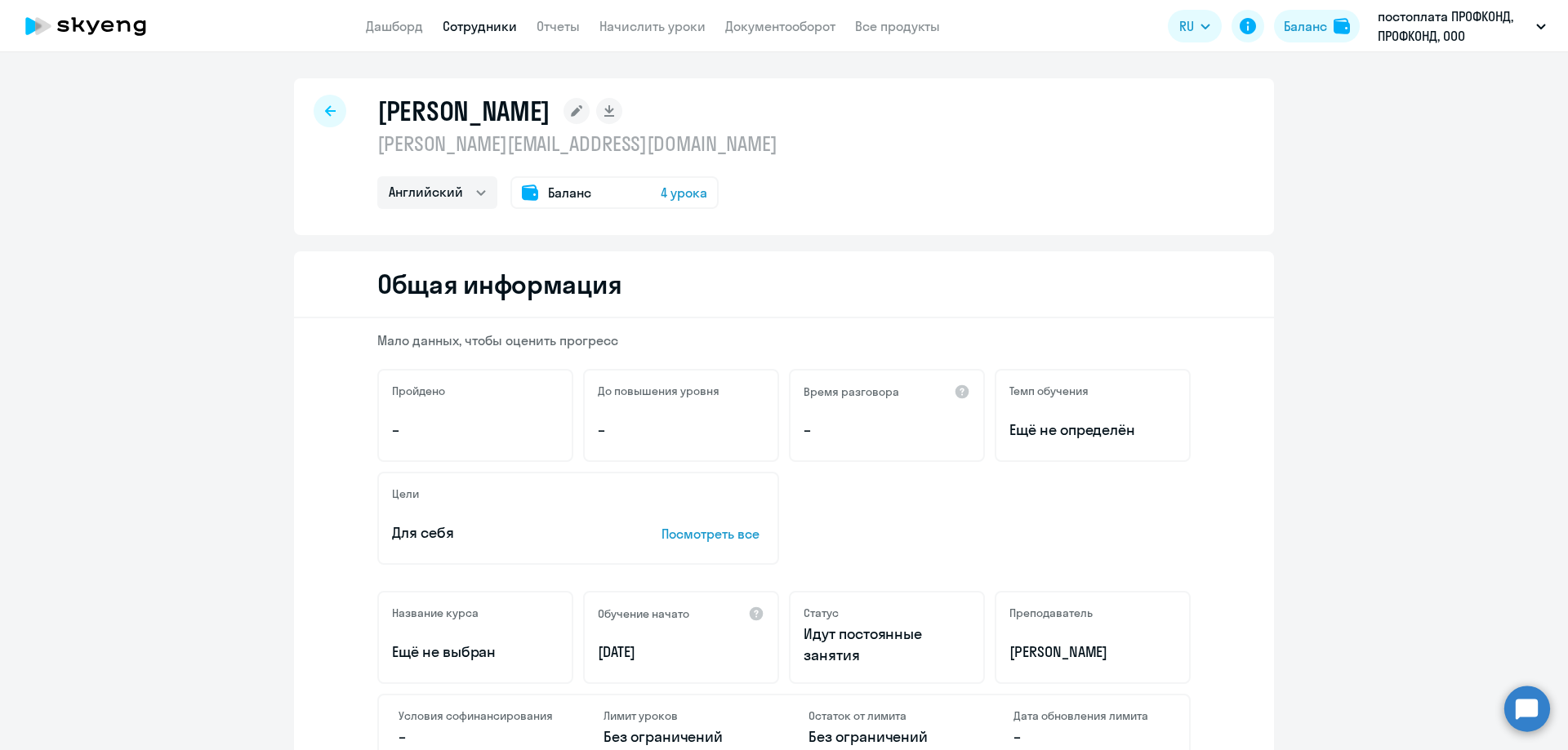
click at [314, 116] on div at bounding box center [330, 111] width 33 height 33
select select "30"
